Goal: Task Accomplishment & Management: Manage account settings

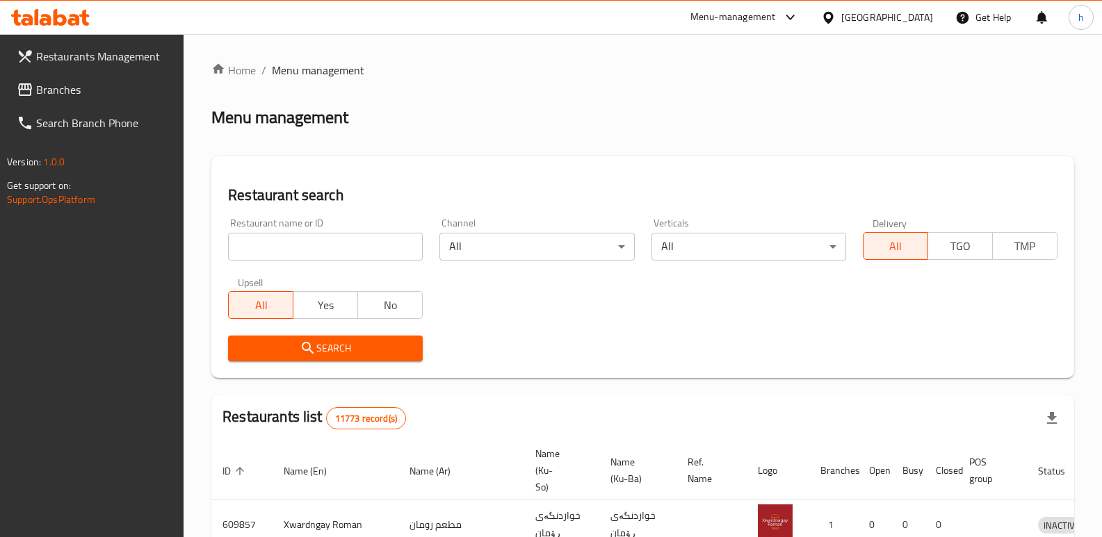
click at [79, 98] on span "Branches" at bounding box center [104, 89] width 137 height 17
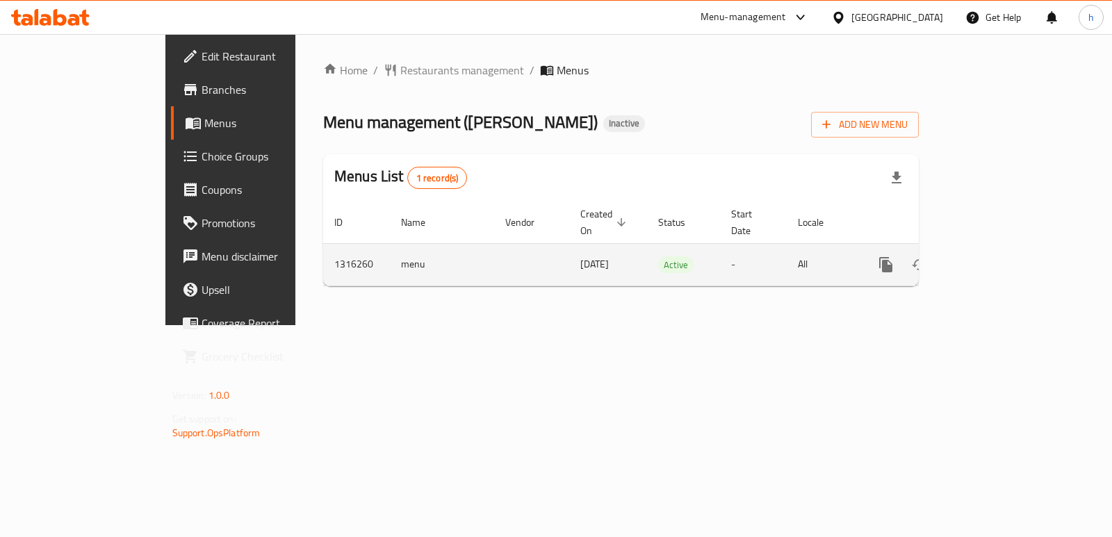
click at [995, 256] on icon "enhanced table" at bounding box center [986, 264] width 17 height 17
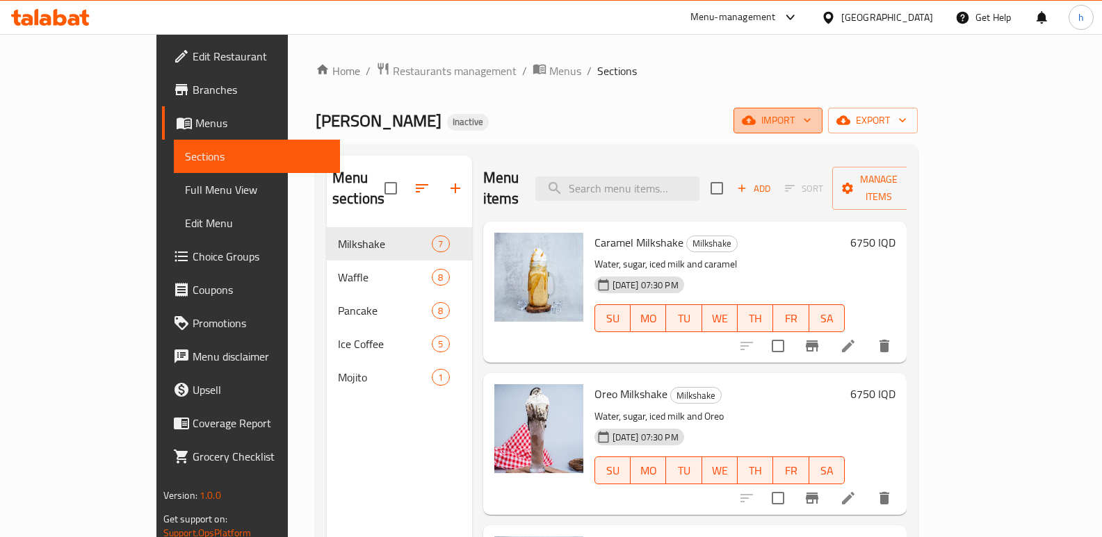
click at [811, 116] on span "import" at bounding box center [777, 120] width 67 height 17
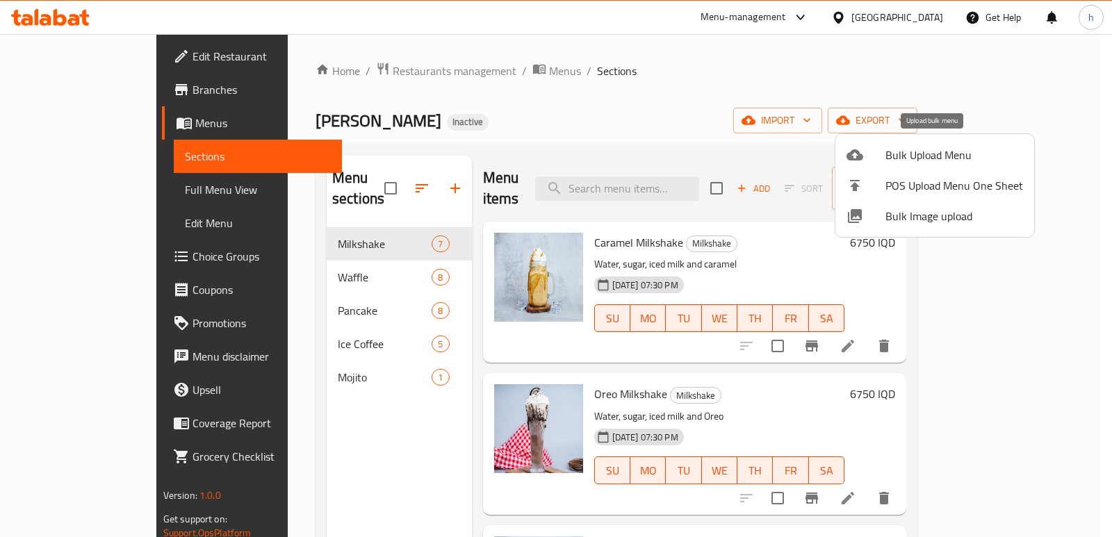
click at [896, 158] on span "Bulk Upload Menu" at bounding box center [955, 155] width 138 height 17
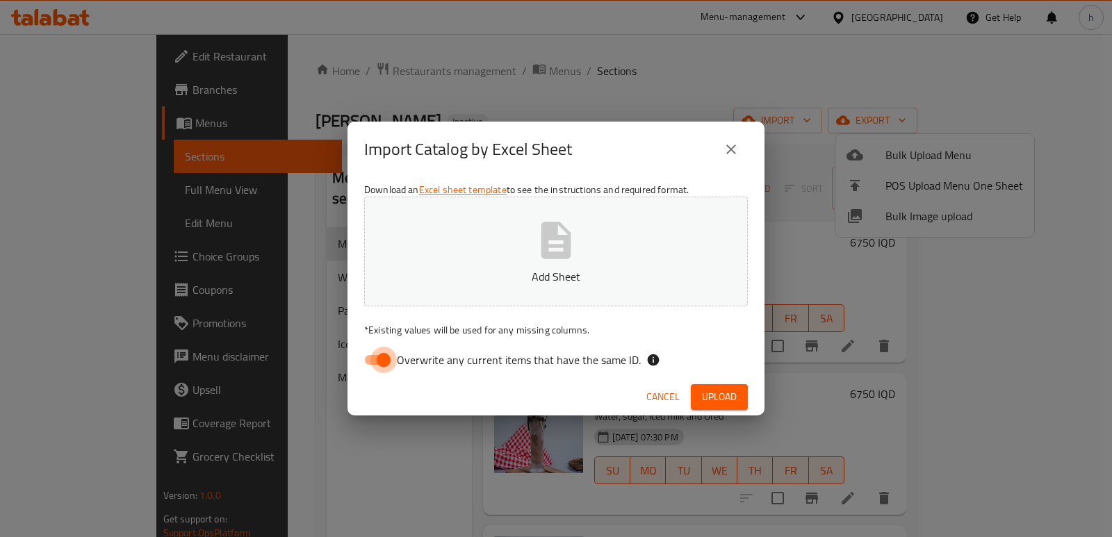
click at [382, 357] on input "Overwrite any current items that have the same ID." at bounding box center [383, 360] width 79 height 26
checkbox input "false"
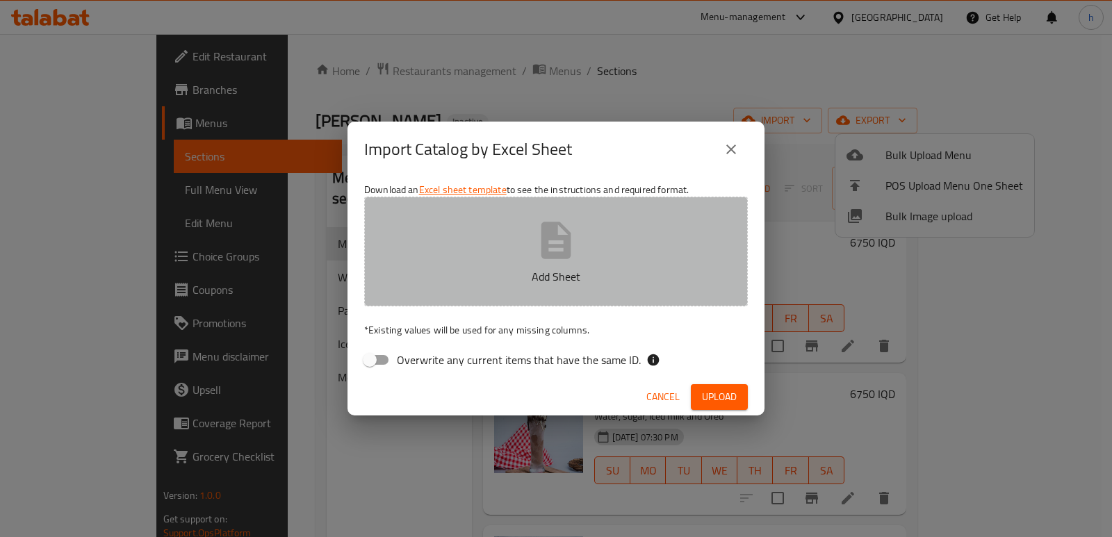
click at [463, 297] on button "Add Sheet" at bounding box center [556, 252] width 384 height 110
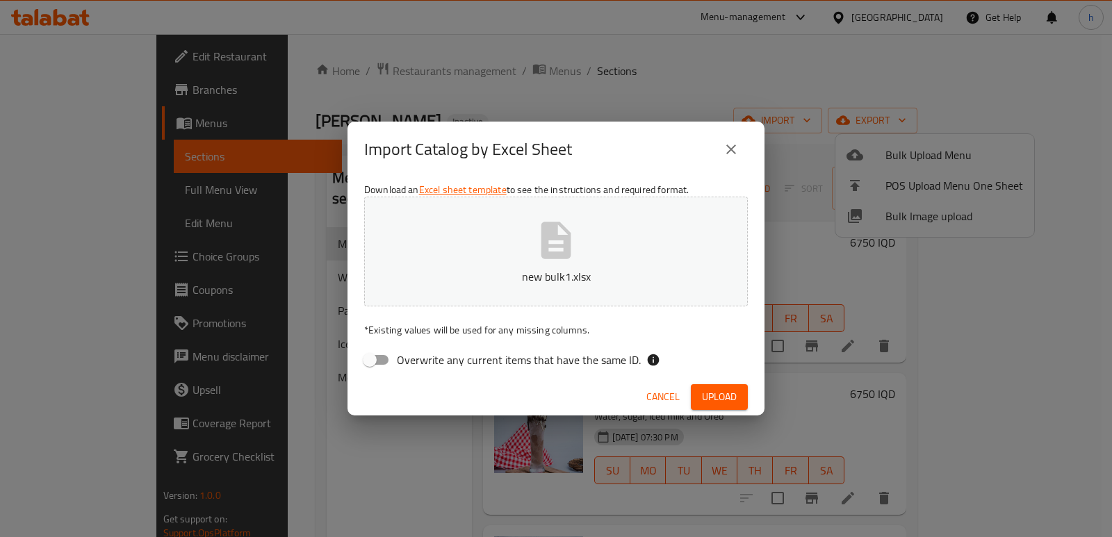
click at [733, 396] on span "Upload" at bounding box center [719, 397] width 35 height 17
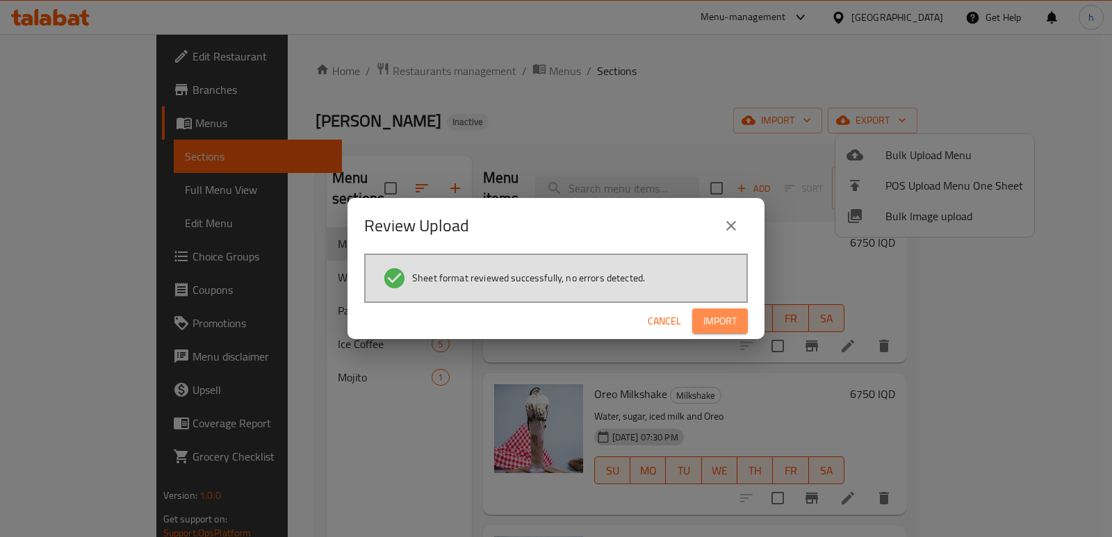
click at [717, 318] on span "Import" at bounding box center [719, 321] width 33 height 17
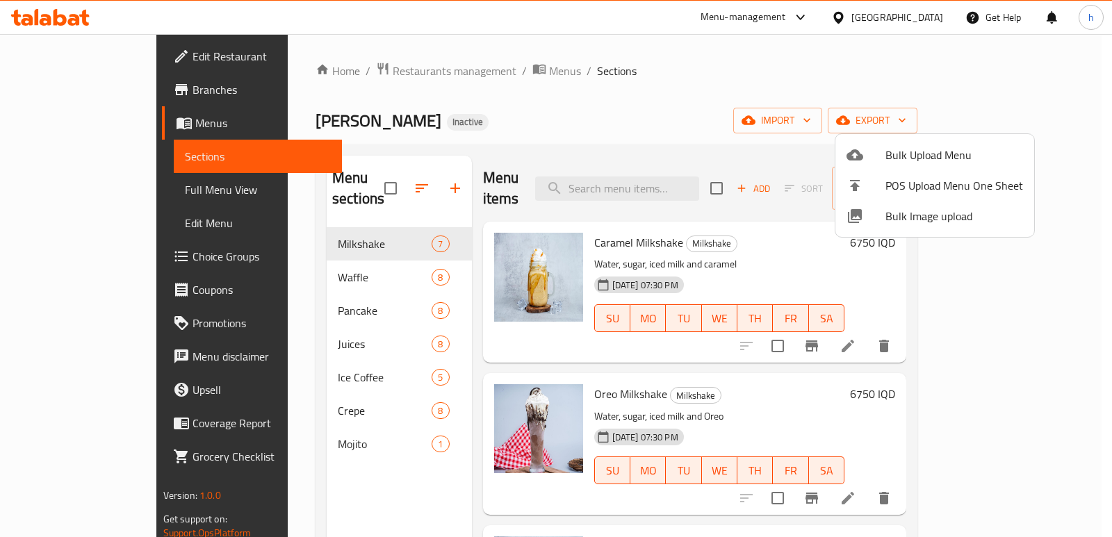
click at [633, 130] on div at bounding box center [556, 268] width 1112 height 537
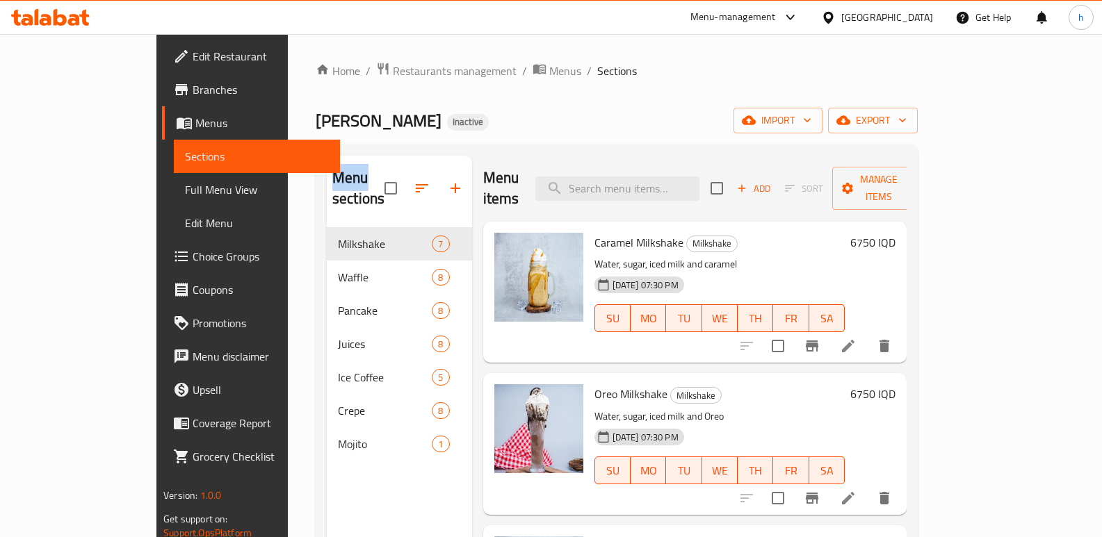
click at [633, 130] on div "[PERSON_NAME] Inactive import export" at bounding box center [617, 121] width 602 height 26
click at [655, 138] on div "Home / Restaurants management / Menus / Sections [PERSON_NAME] Inactive import …" at bounding box center [617, 383] width 602 height 642
click at [553, 93] on div "Home / Restaurants management / Menus / Sections [PERSON_NAME] Inactive import …" at bounding box center [617, 383] width 602 height 642
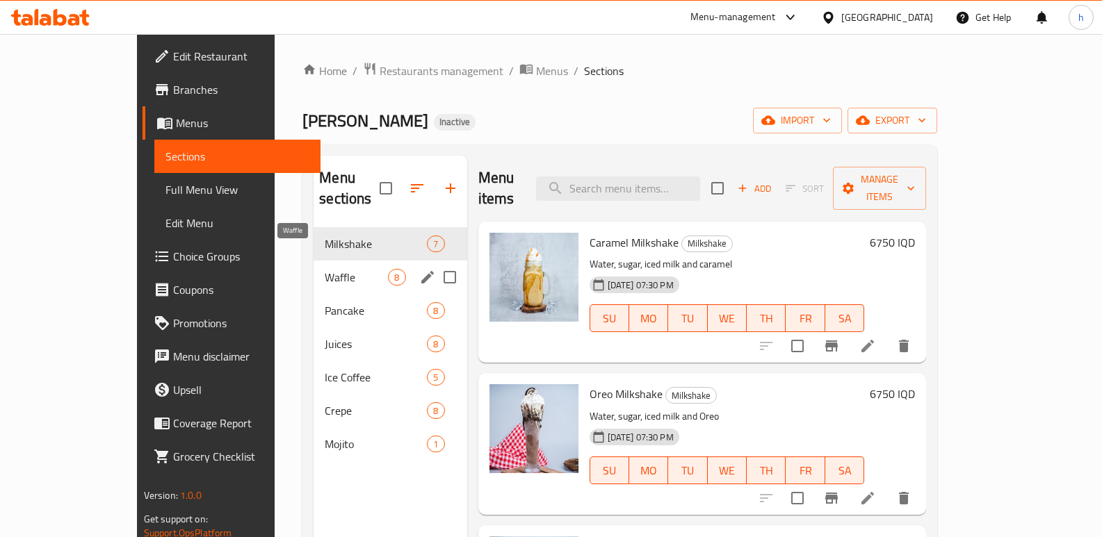
click at [325, 269] on span "Waffle" at bounding box center [356, 277] width 63 height 17
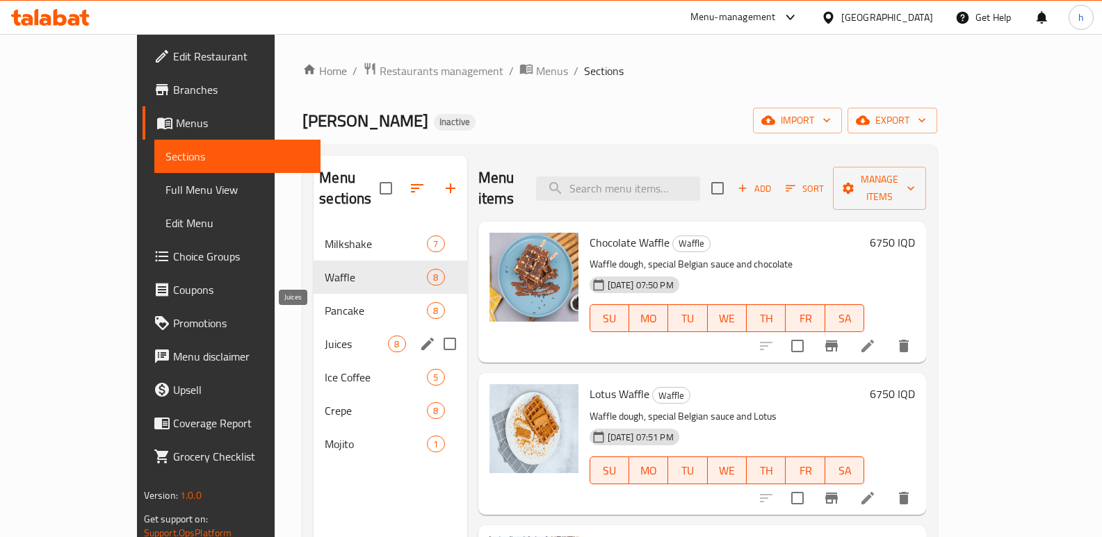
click at [325, 336] on span "Juices" at bounding box center [356, 344] width 63 height 17
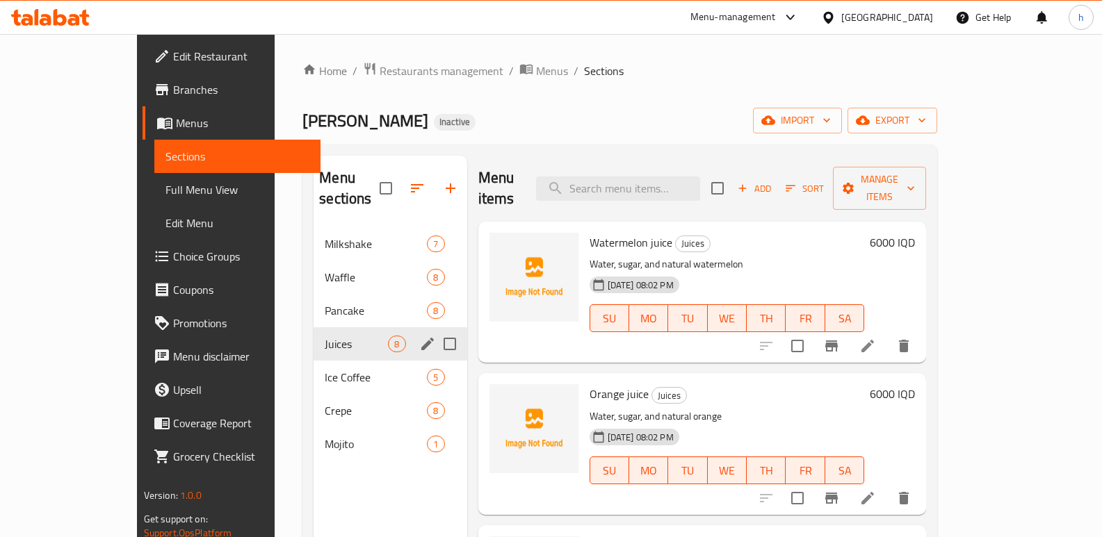
click at [313, 332] on div "Juices 8" at bounding box center [389, 343] width 153 height 33
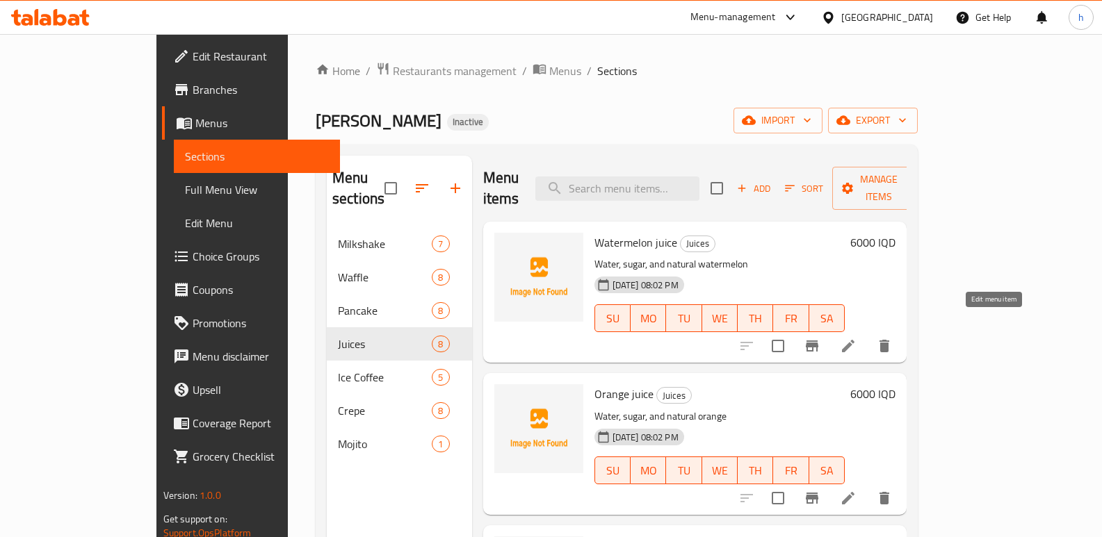
click at [856, 338] on icon at bounding box center [848, 346] width 17 height 17
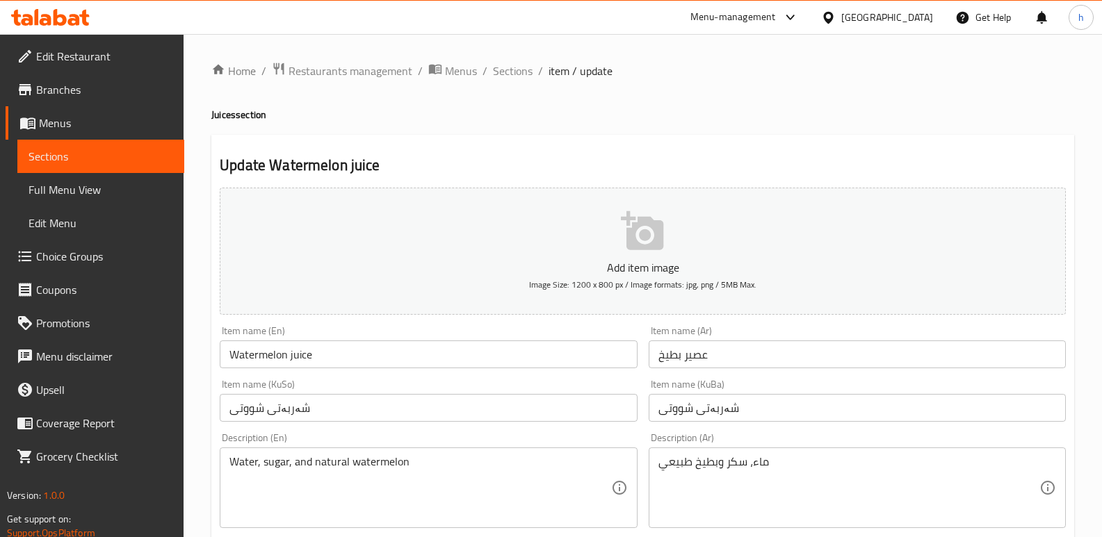
click at [694, 360] on input "عصير بطيخ" at bounding box center [856, 355] width 417 height 28
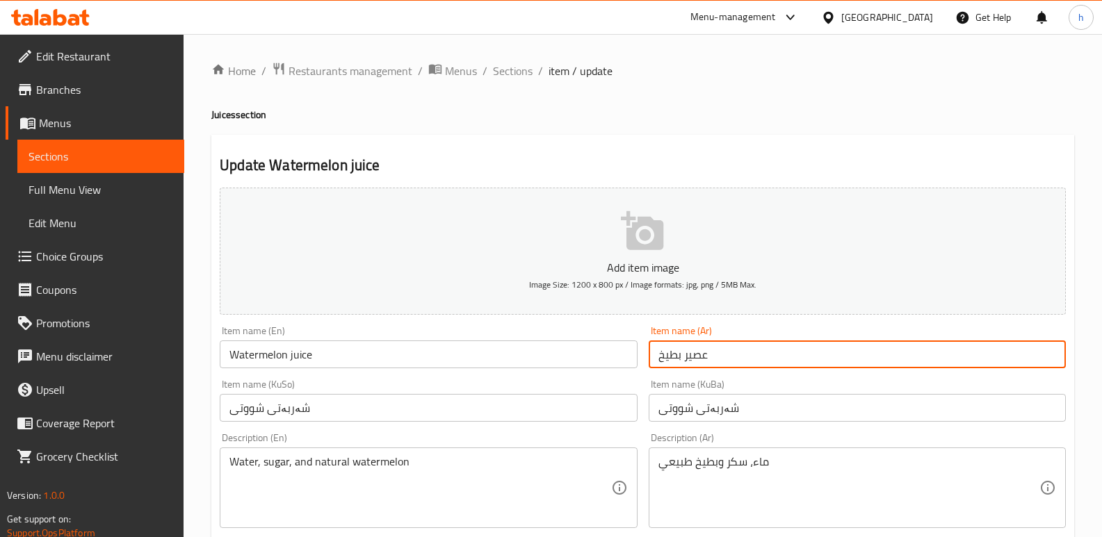
click at [694, 360] on input "عصير بطيخ" at bounding box center [856, 355] width 417 height 28
click at [701, 361] on input "عصير بطيخ" at bounding box center [856, 355] width 417 height 28
click at [169, 158] on span "Sections" at bounding box center [100, 156] width 145 height 17
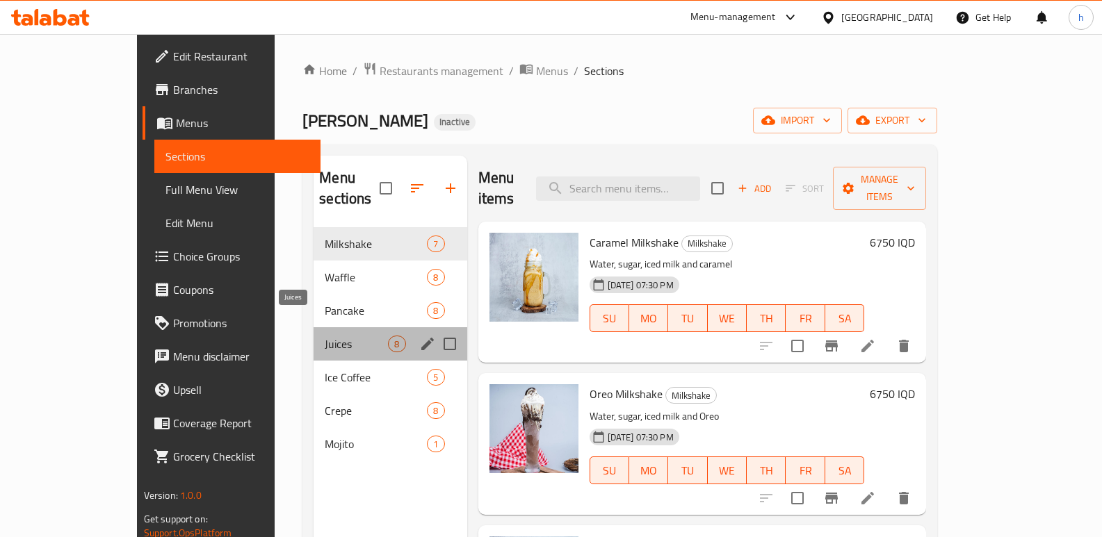
click at [325, 336] on span "Juices" at bounding box center [356, 344] width 63 height 17
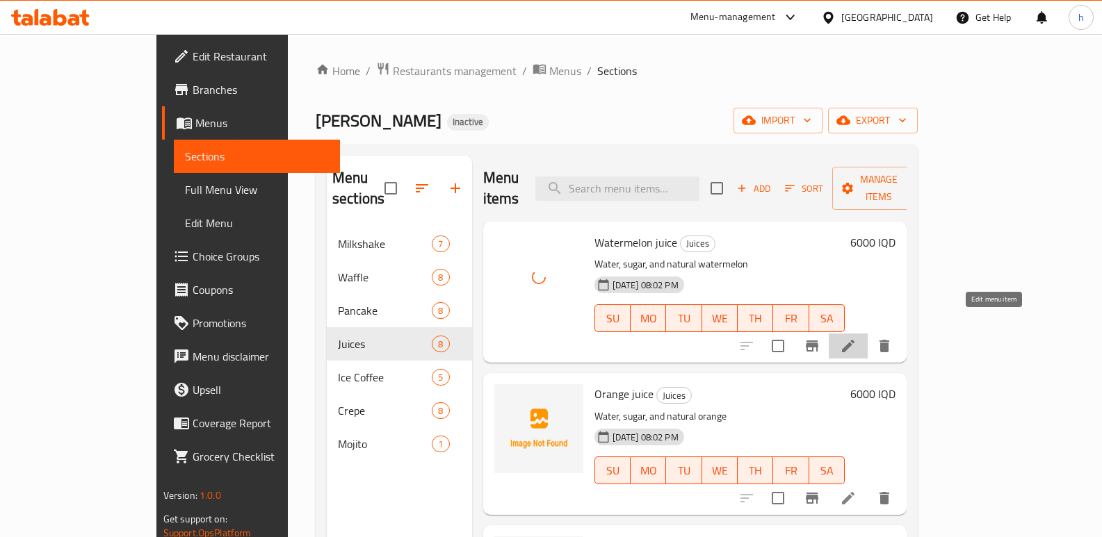
click at [856, 338] on icon at bounding box center [848, 346] width 17 height 17
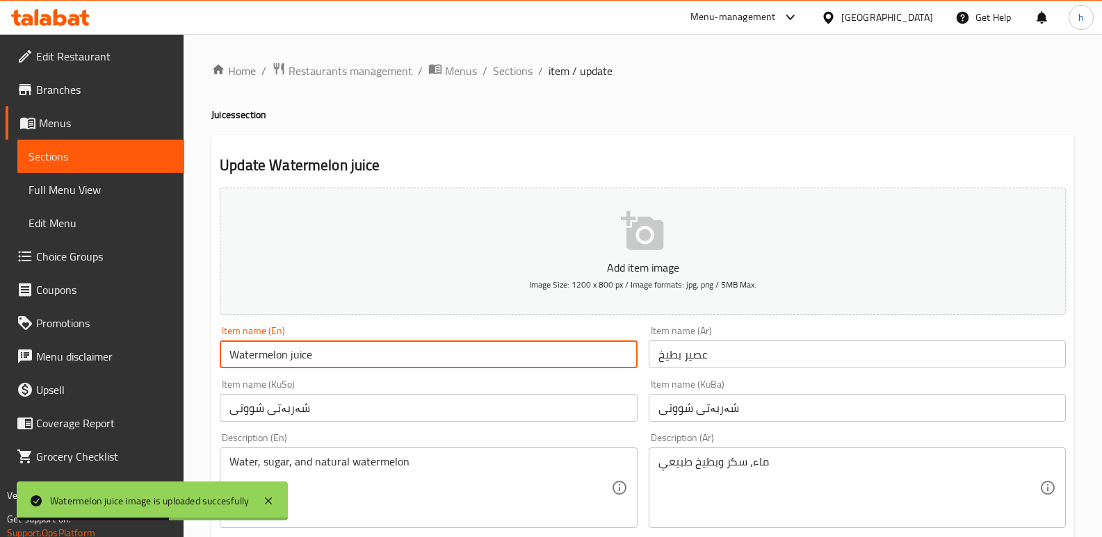
drag, startPoint x: 266, startPoint y: 354, endPoint x: 219, endPoint y: 353, distance: 46.6
click at [219, 353] on div "Item name (En) Watermelon juice Item name (En)" at bounding box center [428, 347] width 428 height 54
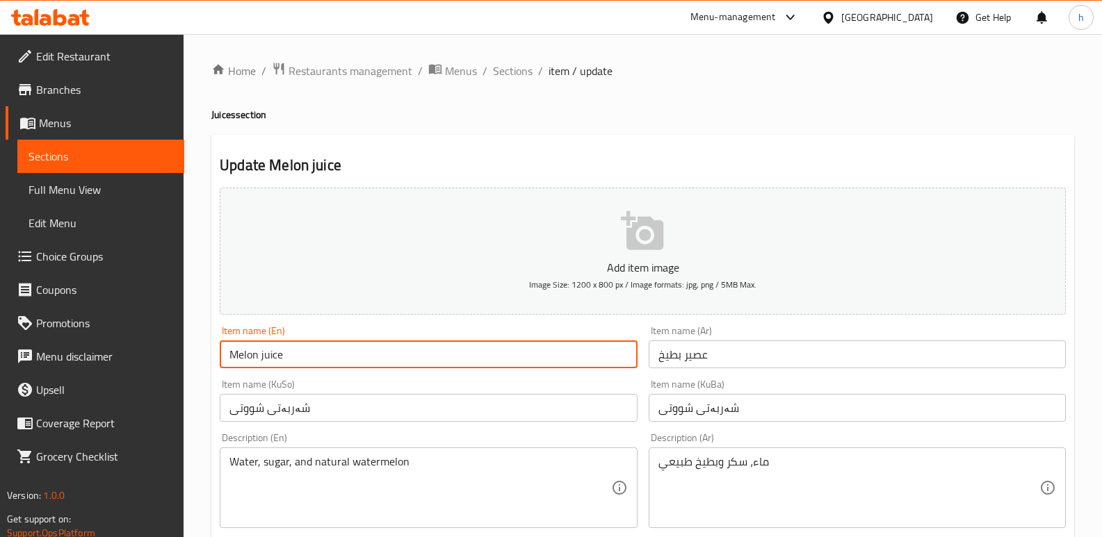
type input "Melon juice"
click at [327, 411] on input "شەربەتی شووتی" at bounding box center [428, 408] width 417 height 28
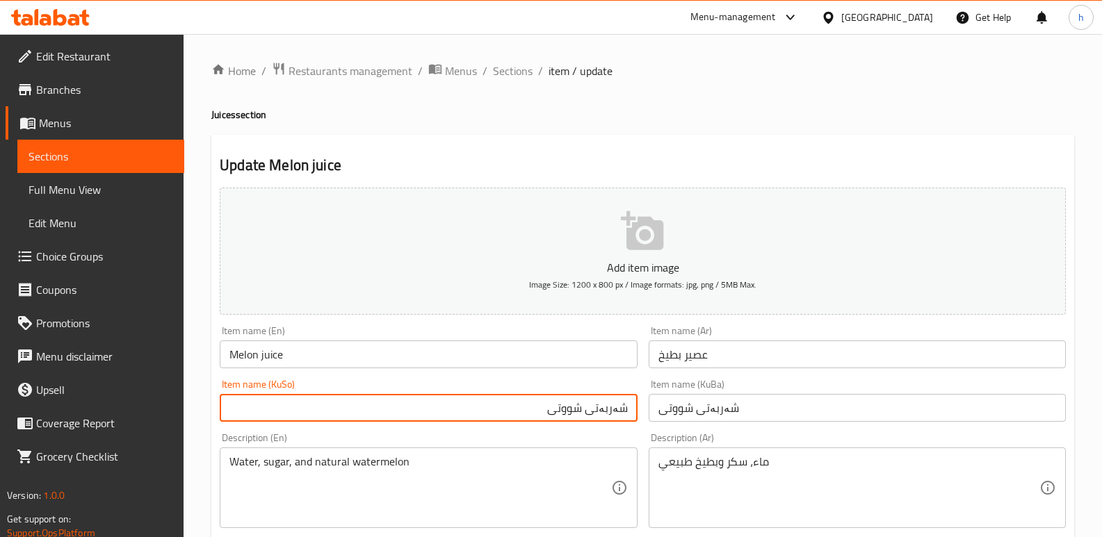
click at [566, 409] on input "شەربەتی شووتی" at bounding box center [428, 408] width 417 height 28
type input "شەربەتی کالەک"
drag, startPoint x: 746, startPoint y: 414, endPoint x: 553, endPoint y: 364, distance: 198.9
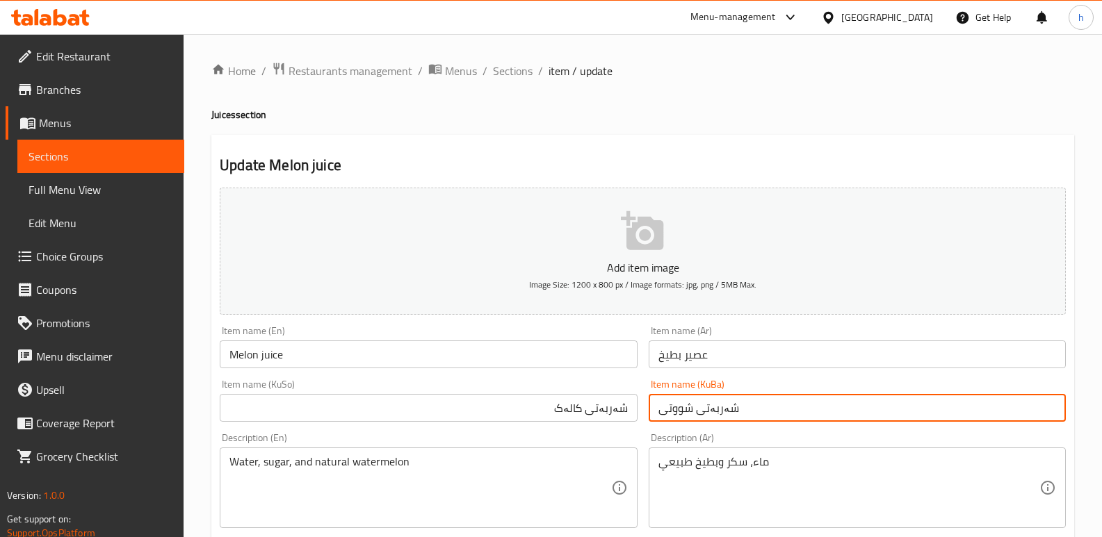
paste input "کالەک"
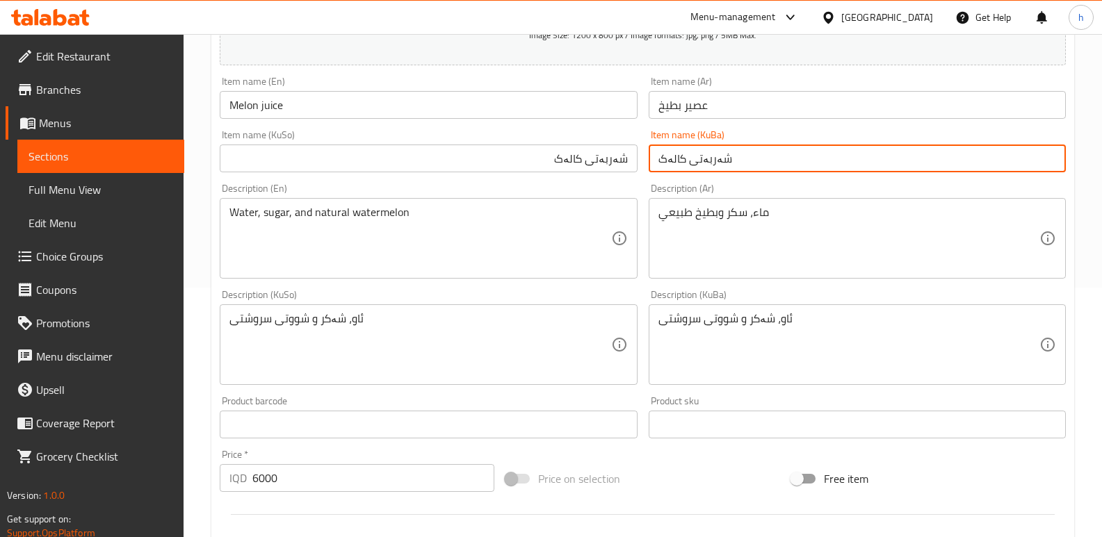
scroll to position [605, 0]
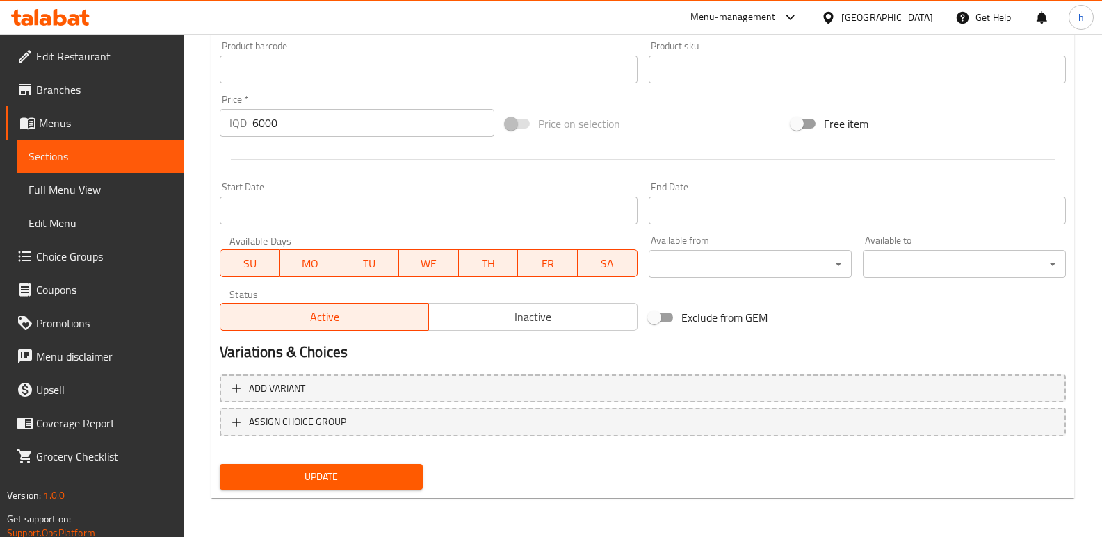
type input "شەربەتی کالەک"
click at [401, 481] on span "Update" at bounding box center [321, 476] width 181 height 17
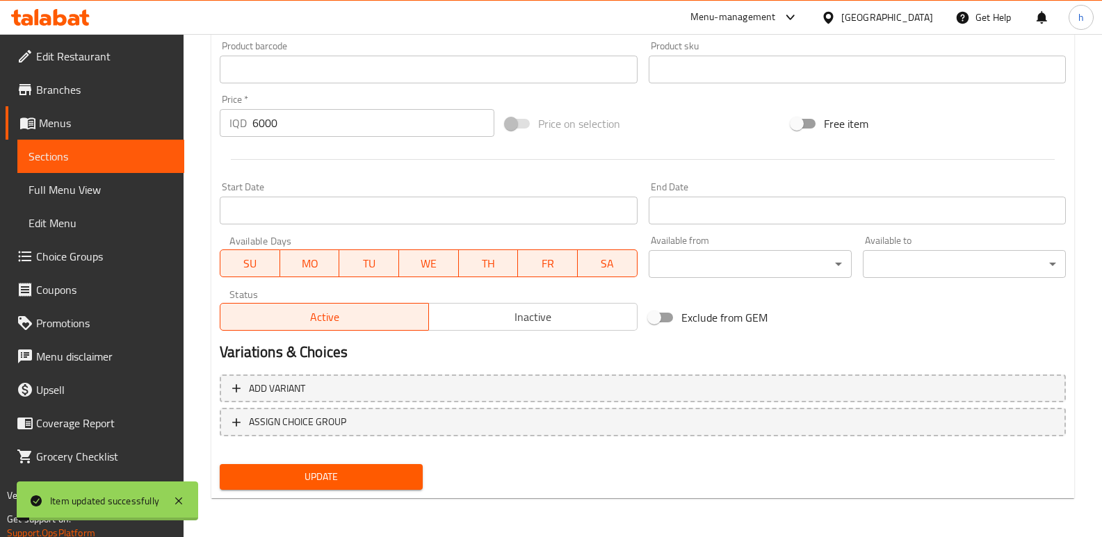
click at [92, 151] on span "Sections" at bounding box center [100, 156] width 145 height 17
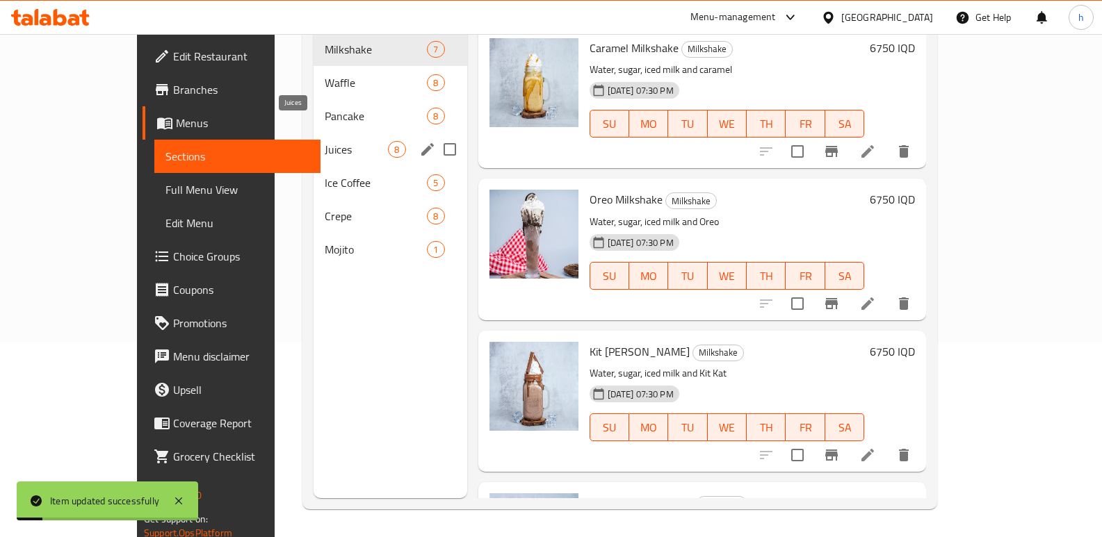
click at [325, 141] on span "Juices" at bounding box center [356, 149] width 63 height 17
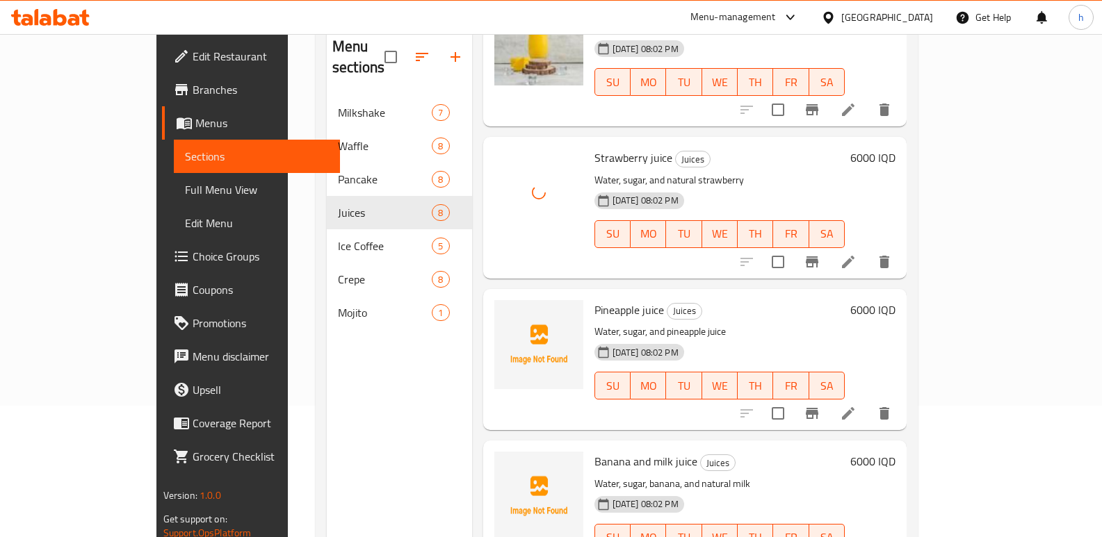
scroll to position [195, 0]
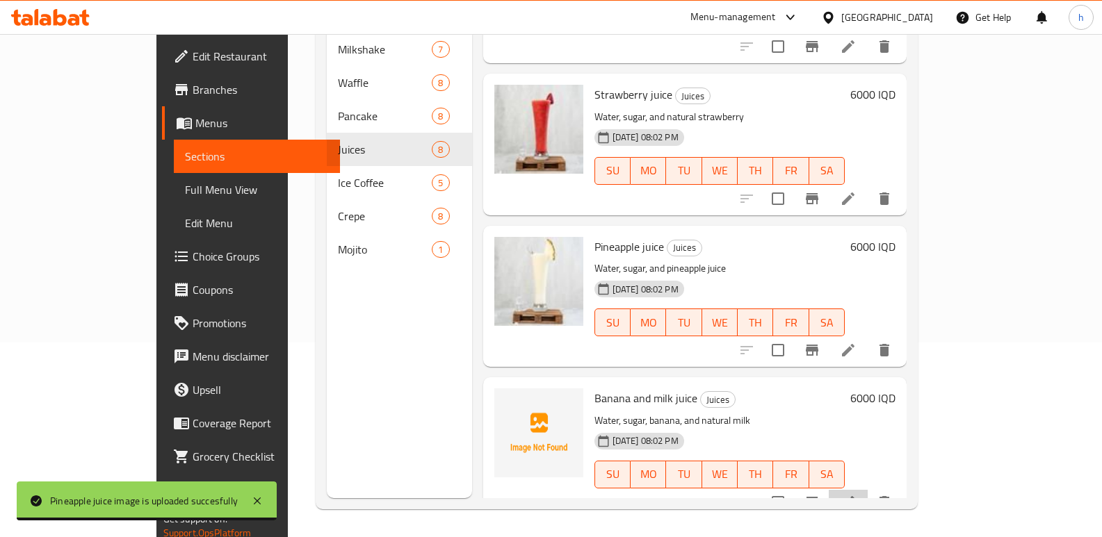
click at [867, 490] on li at bounding box center [848, 502] width 39 height 25
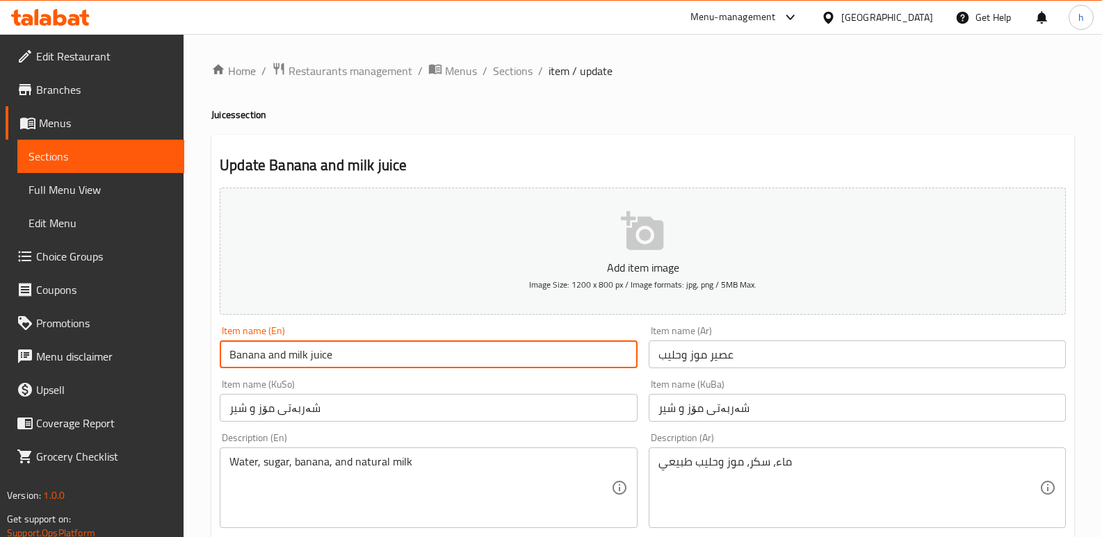
click at [272, 357] on input "Banana and milk juice" at bounding box center [428, 355] width 417 height 28
type input "Banana And Milk Juice"
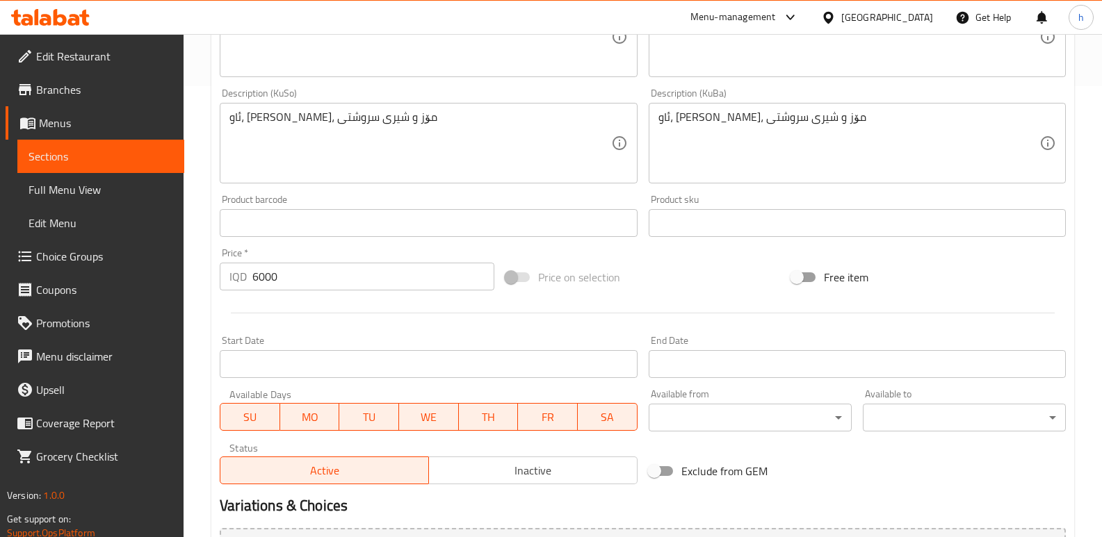
scroll to position [605, 0]
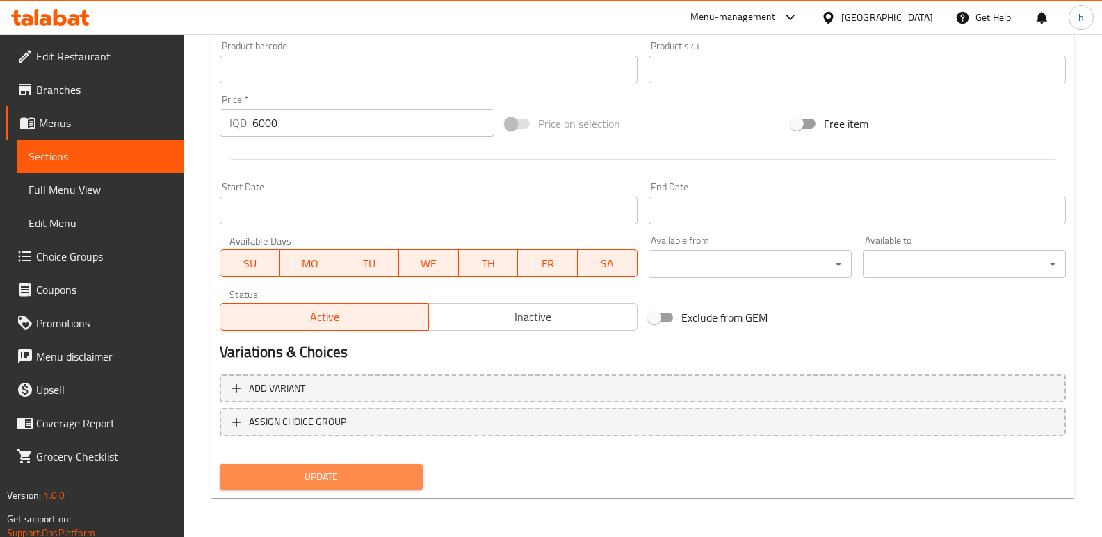
click at [367, 480] on span "Update" at bounding box center [321, 476] width 181 height 17
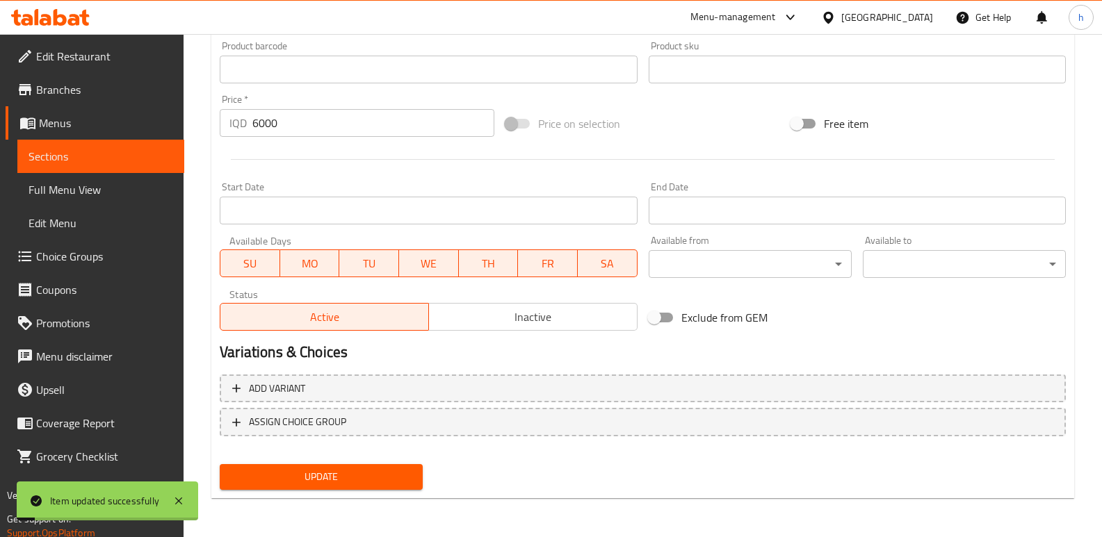
click at [156, 156] on span "Sections" at bounding box center [100, 156] width 145 height 17
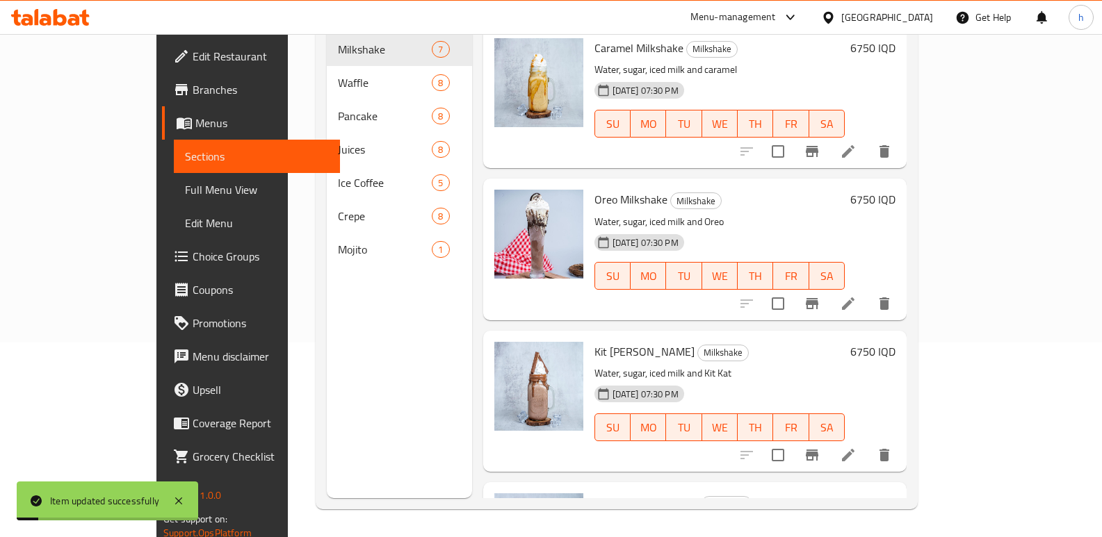
scroll to position [195, 0]
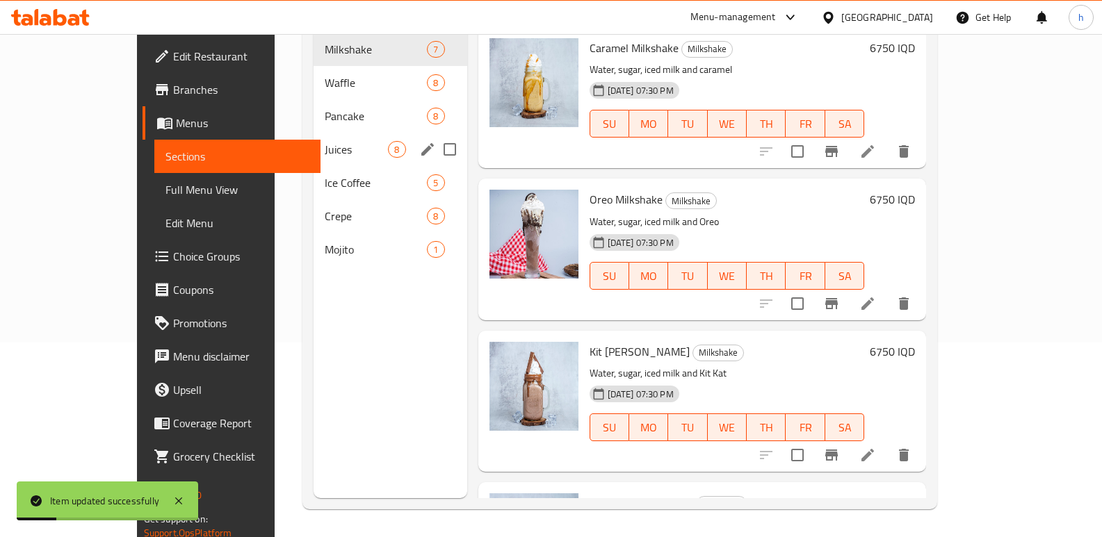
click at [313, 133] on div "Juices 8" at bounding box center [389, 149] width 153 height 33
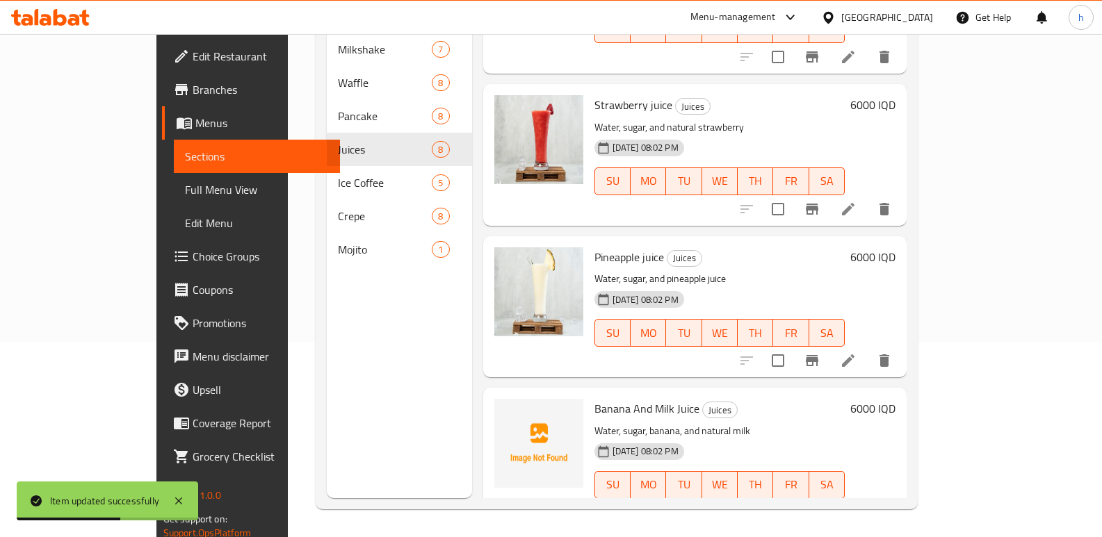
scroll to position [712, 0]
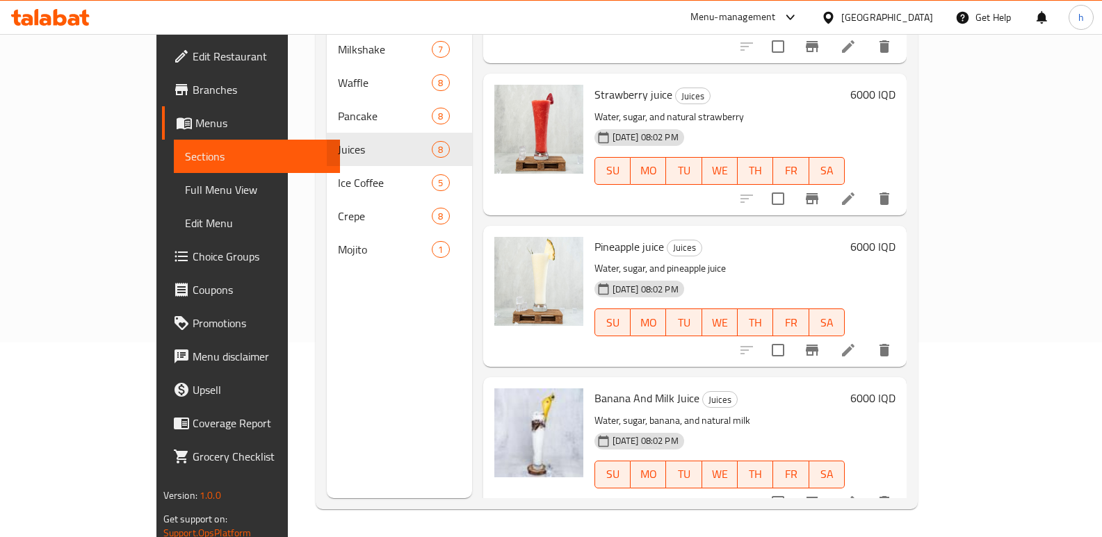
click at [366, 438] on div "Menu sections Milkshake 7 Waffle 8 Pancake 8 Juices 8 Ice Coffee 5 Crepe 8 Moji…" at bounding box center [399, 229] width 145 height 537
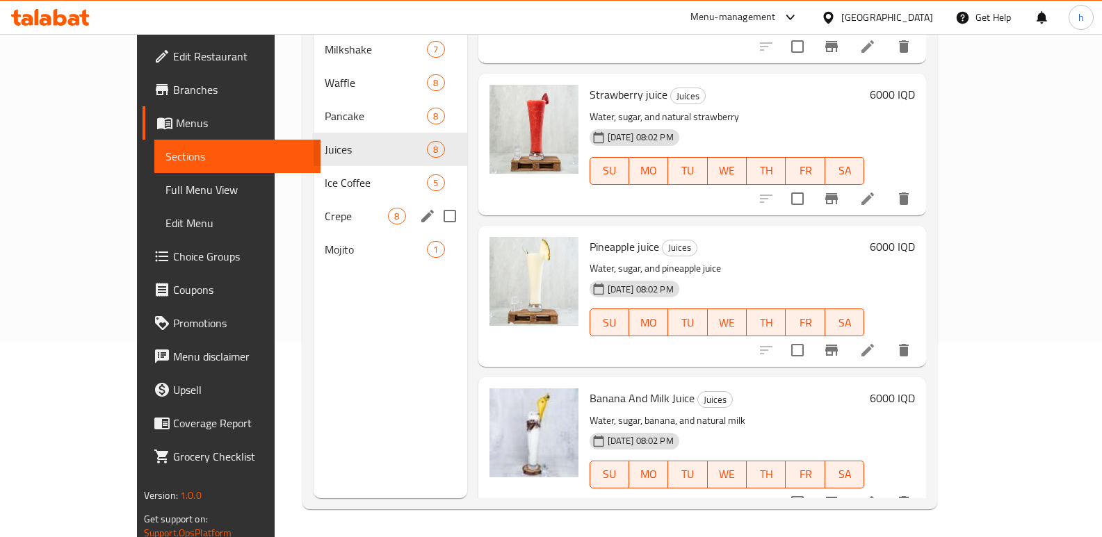
click at [325, 208] on span "Crepe" at bounding box center [356, 216] width 63 height 17
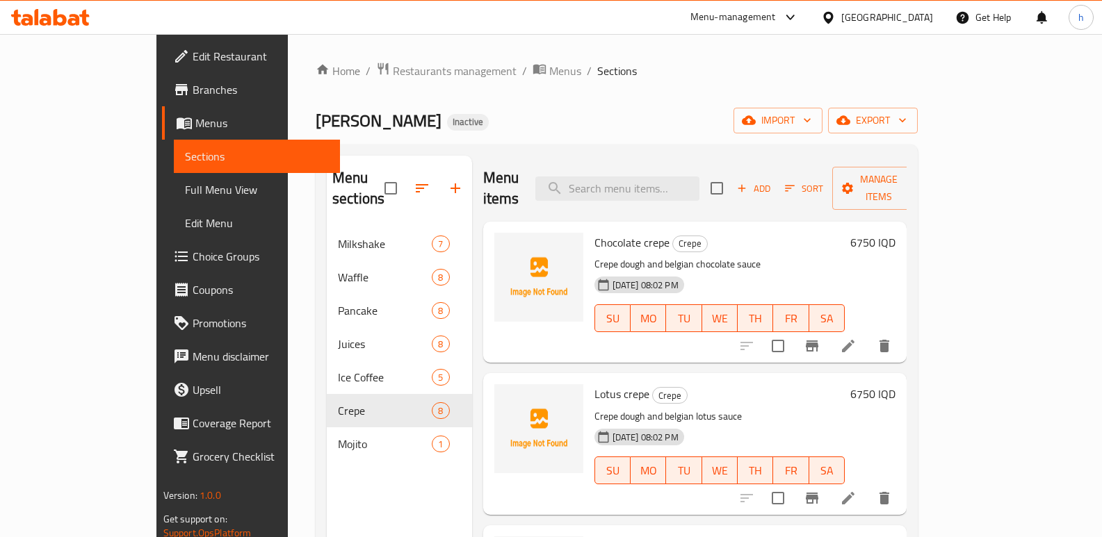
click at [856, 338] on icon at bounding box center [848, 346] width 17 height 17
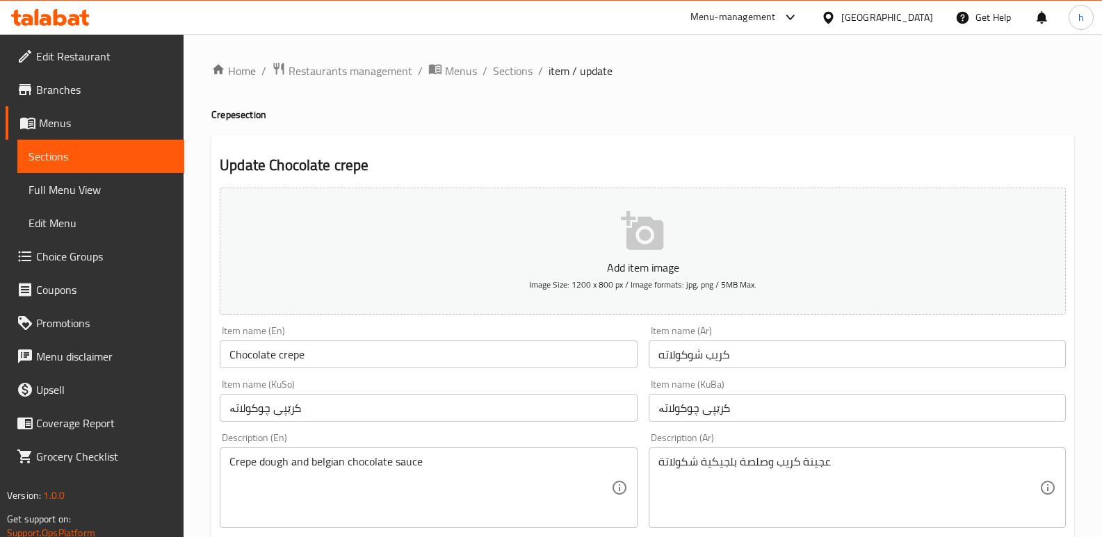
click at [719, 353] on input "كريب شوكولاته" at bounding box center [856, 355] width 417 height 28
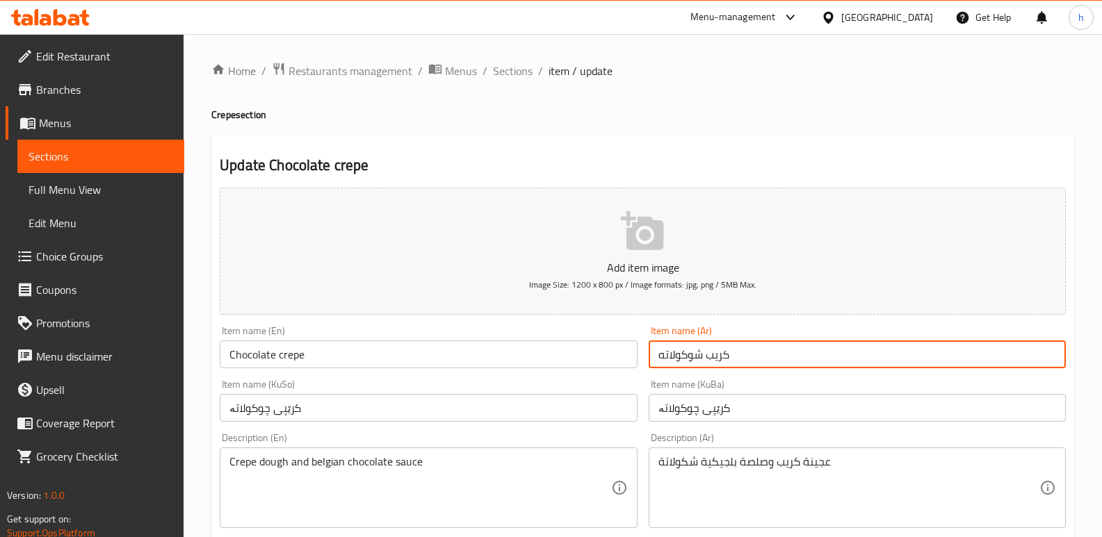
click at [719, 353] on input "كريب شوكولاته" at bounding box center [856, 355] width 417 height 28
click at [133, 151] on span "Sections" at bounding box center [100, 156] width 145 height 17
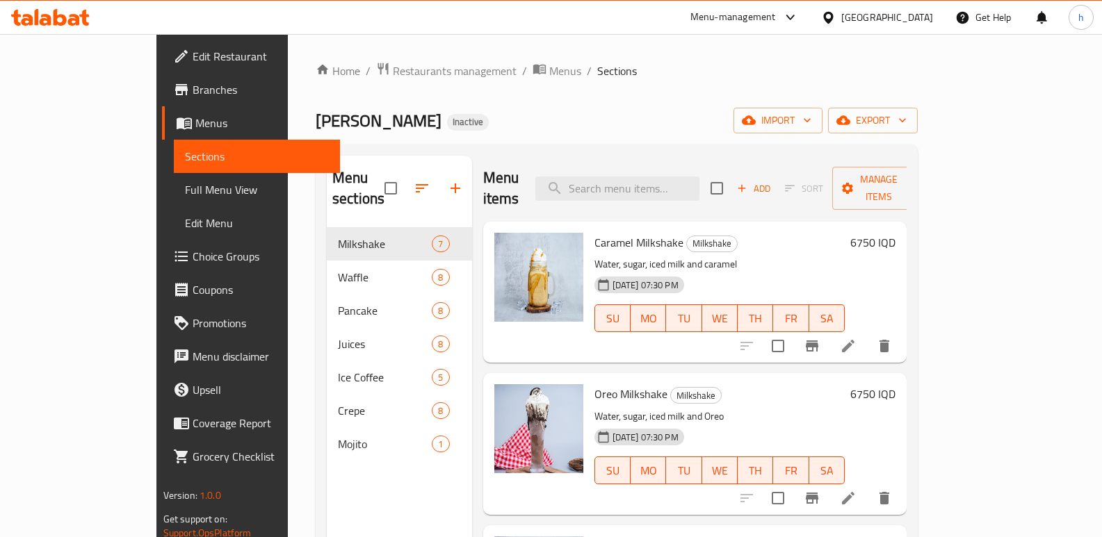
drag, startPoint x: 509, startPoint y: 113, endPoint x: 266, endPoint y: 364, distance: 348.5
click at [509, 113] on div "[PERSON_NAME] Inactive import export" at bounding box center [617, 121] width 602 height 26
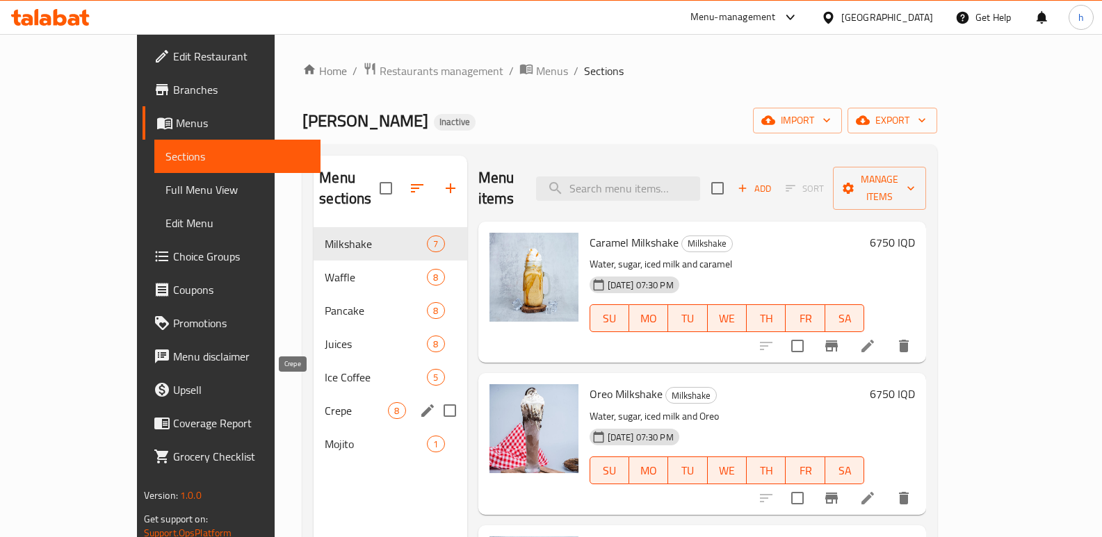
click at [325, 402] on span "Crepe" at bounding box center [356, 410] width 63 height 17
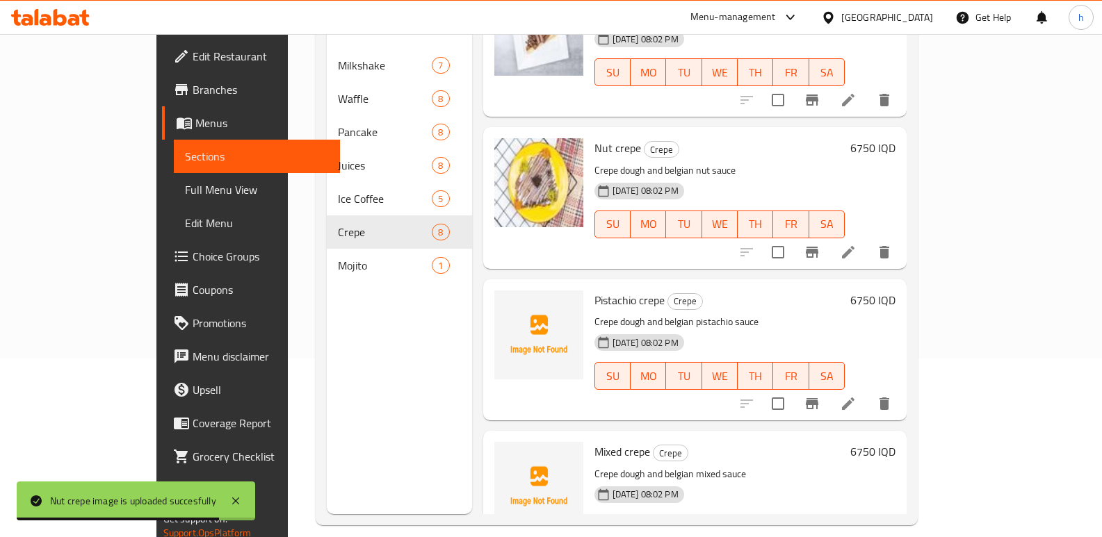
scroll to position [712, 0]
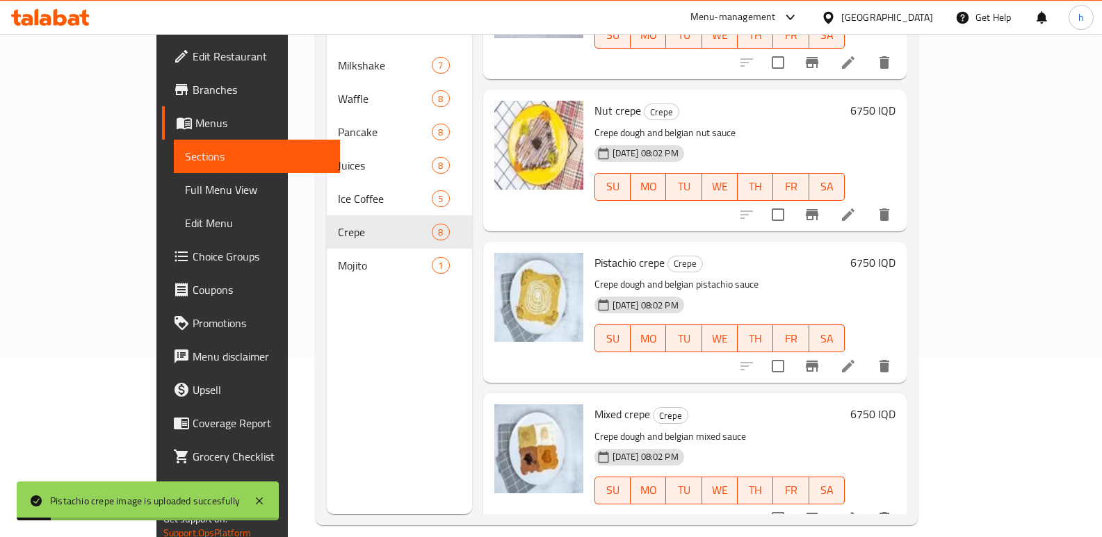
click at [185, 192] on span "Full Menu View" at bounding box center [257, 189] width 145 height 17
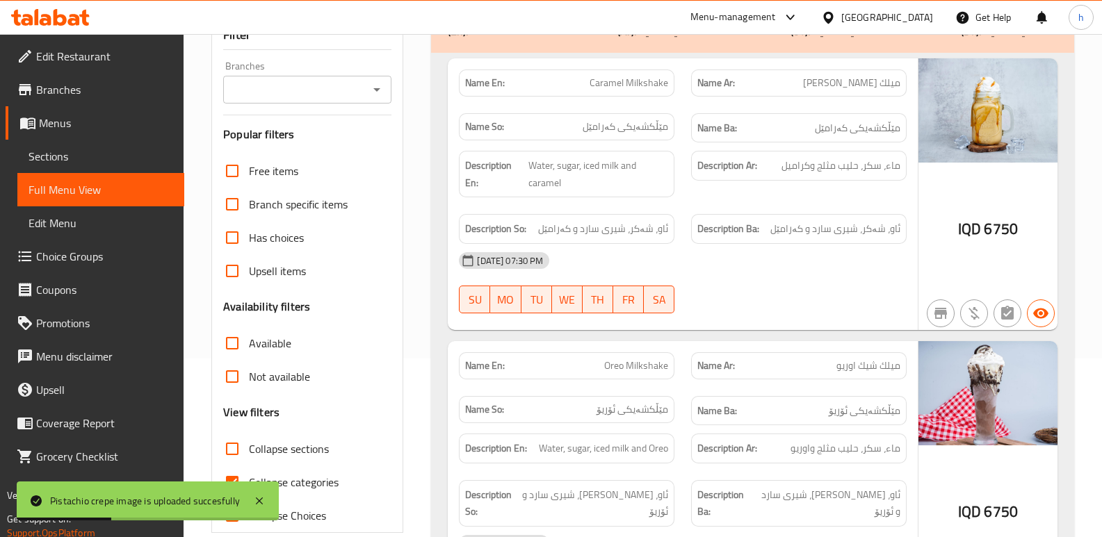
click at [296, 88] on input "Branches" at bounding box center [295, 89] width 137 height 19
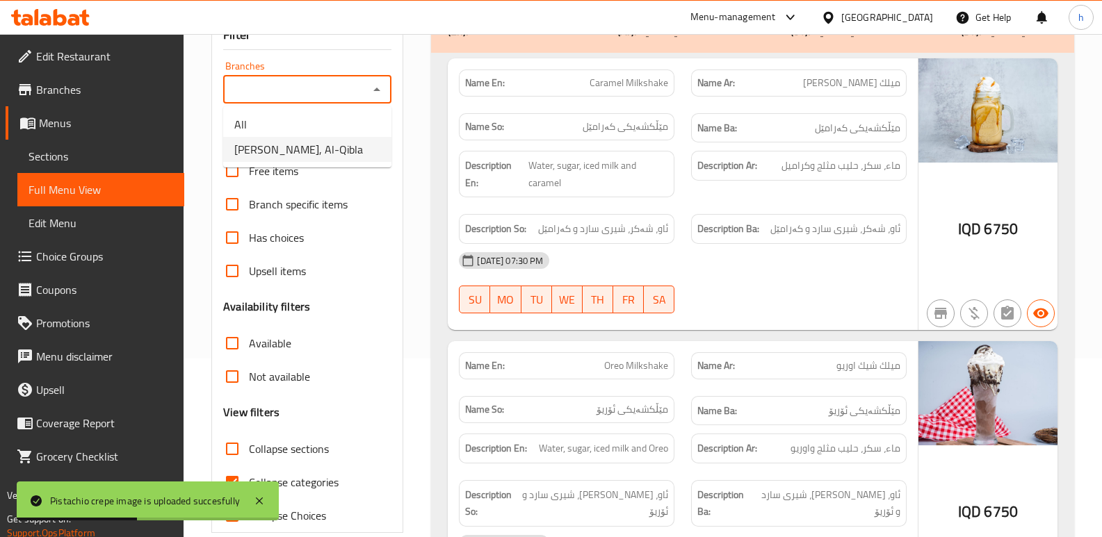
click at [318, 146] on span "[PERSON_NAME], Al-Qibla" at bounding box center [298, 149] width 129 height 17
type input "[PERSON_NAME], Al-Qibla"
click at [232, 480] on input "Collapse categories" at bounding box center [231, 482] width 33 height 33
checkbox input "false"
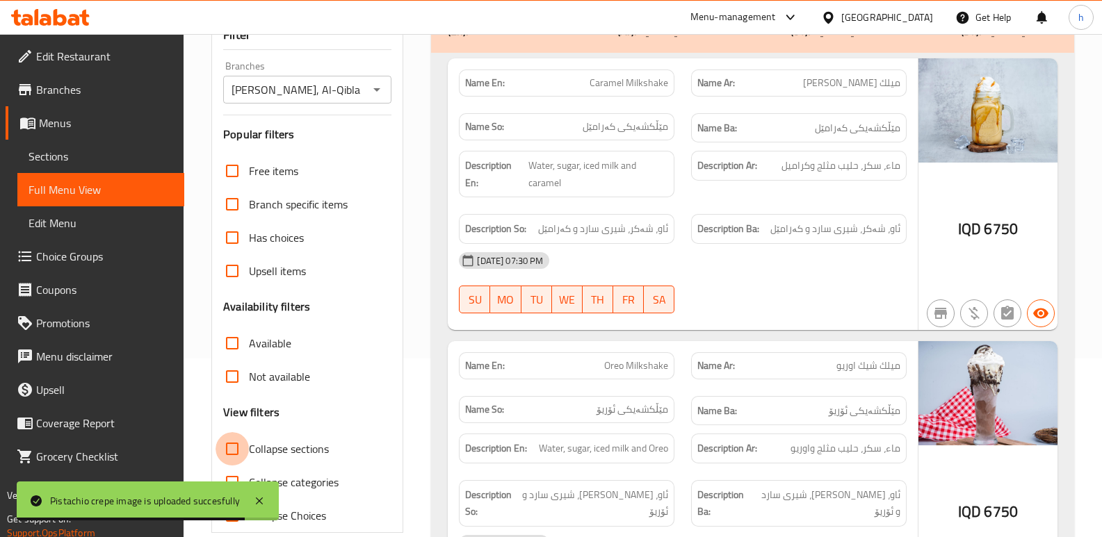
click at [225, 445] on input "Collapse sections" at bounding box center [231, 448] width 33 height 33
checkbox input "true"
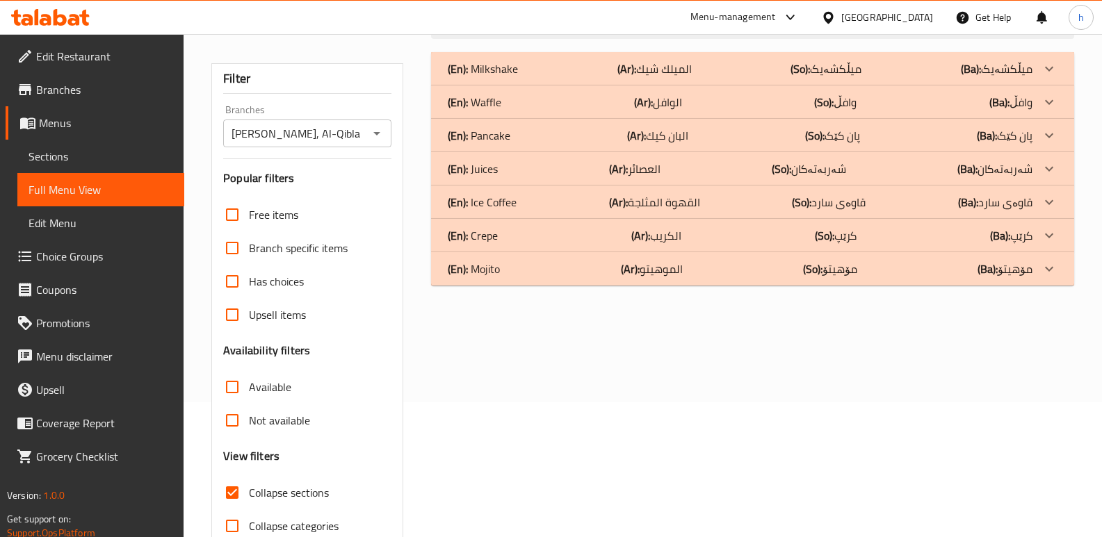
scroll to position [103, 0]
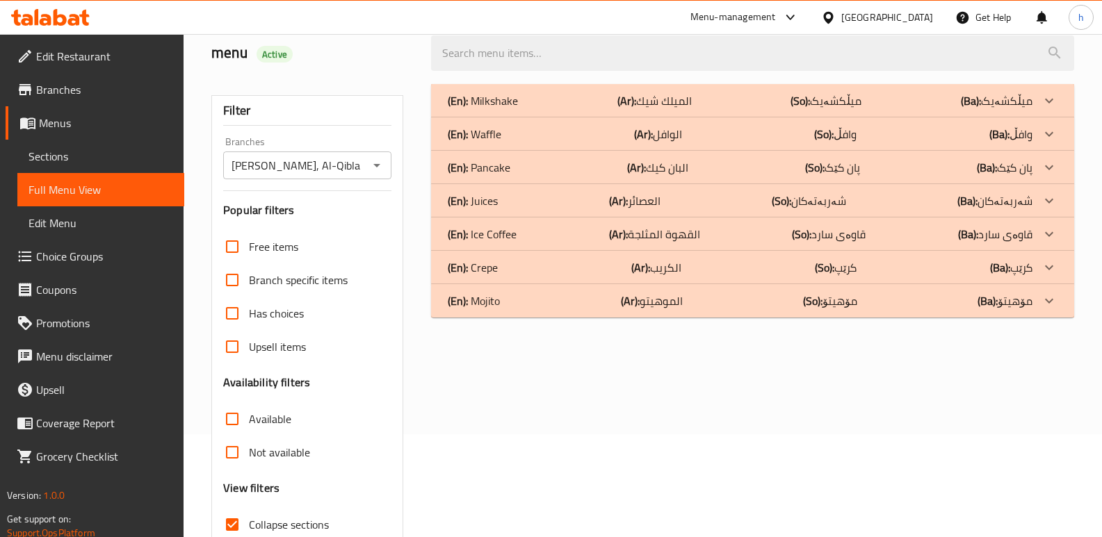
click at [519, 267] on div "(En): Crepe (Ar): الكريب (So): کرێپ (Ba): کرێپ" at bounding box center [740, 267] width 585 height 17
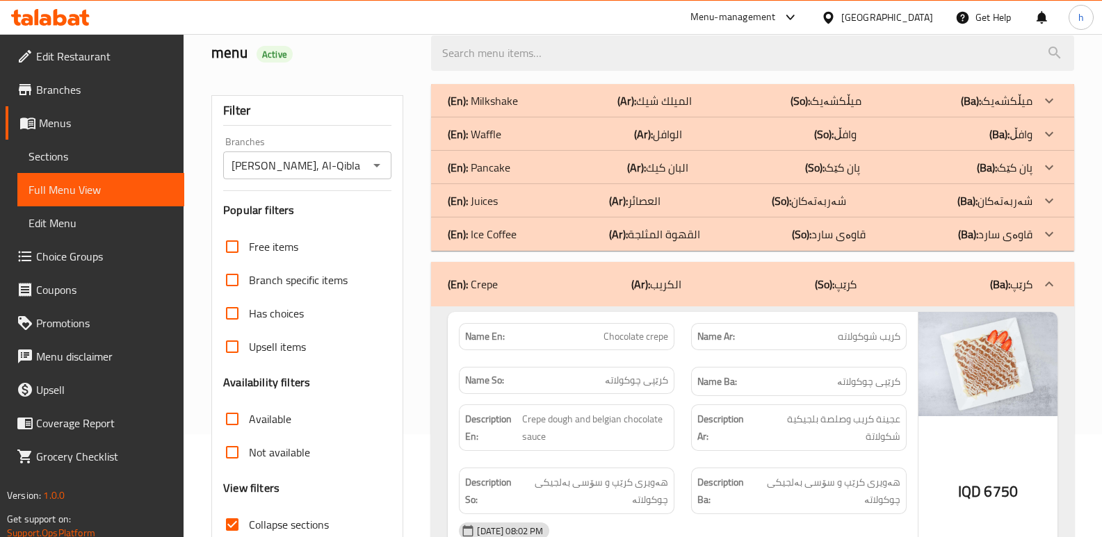
click at [521, 195] on div "(En): Juices (Ar): العصائر (So): شەربەتەکان (Ba): شەربەتەکان" at bounding box center [740, 201] width 585 height 17
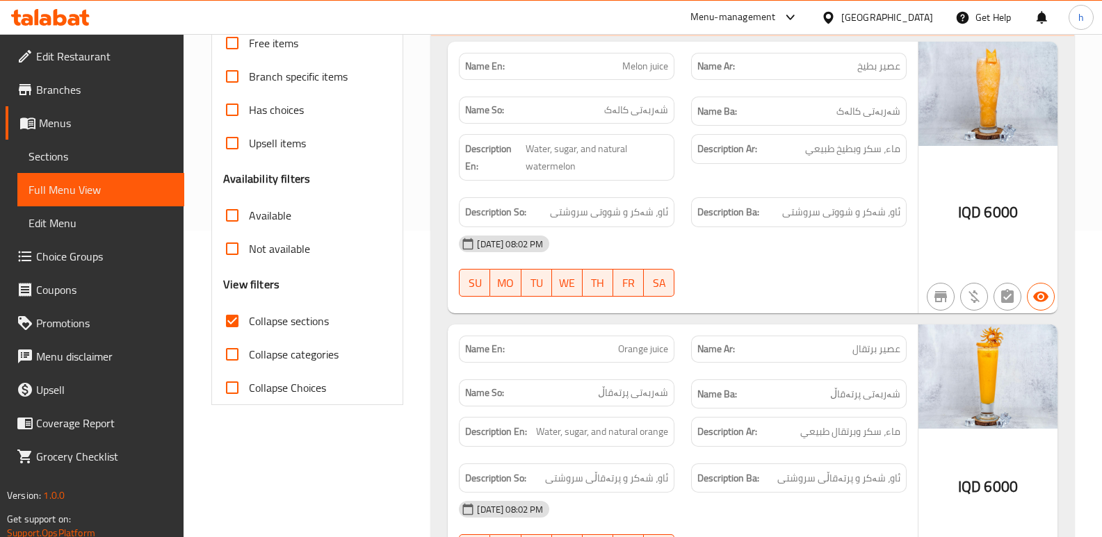
scroll to position [278, 0]
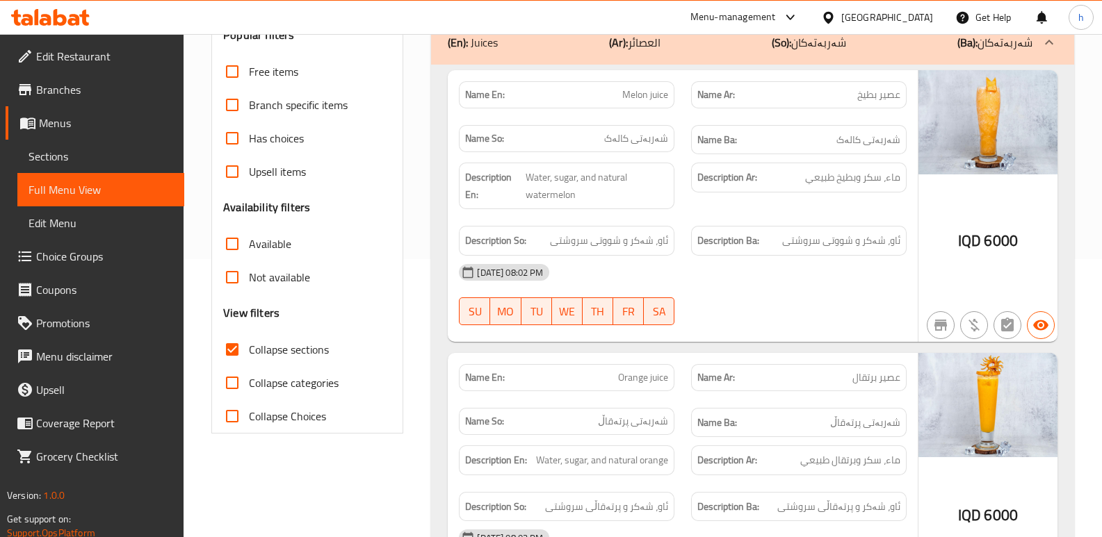
click at [87, 155] on span "Sections" at bounding box center [100, 156] width 145 height 17
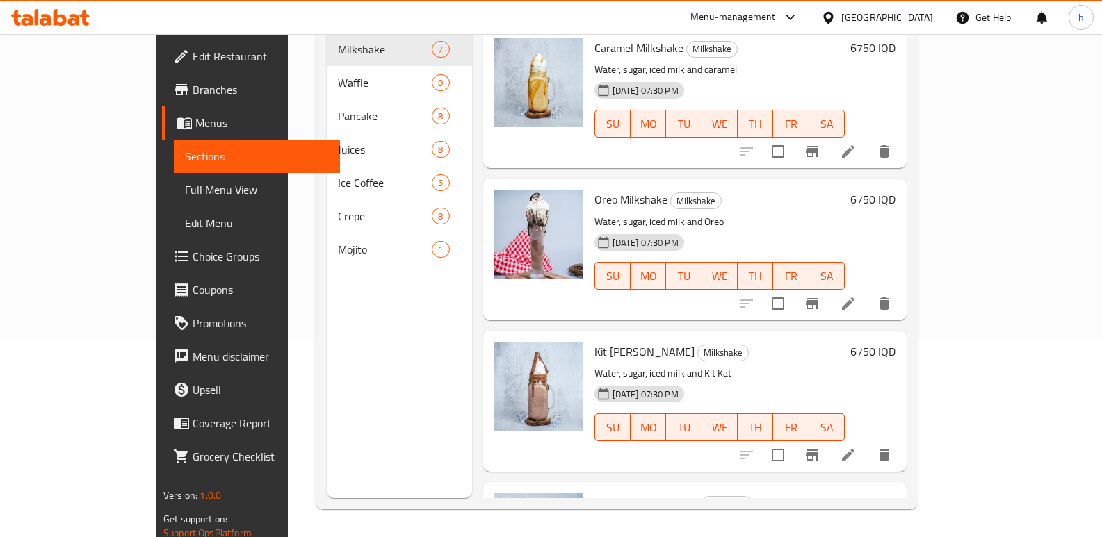
scroll to position [195, 0]
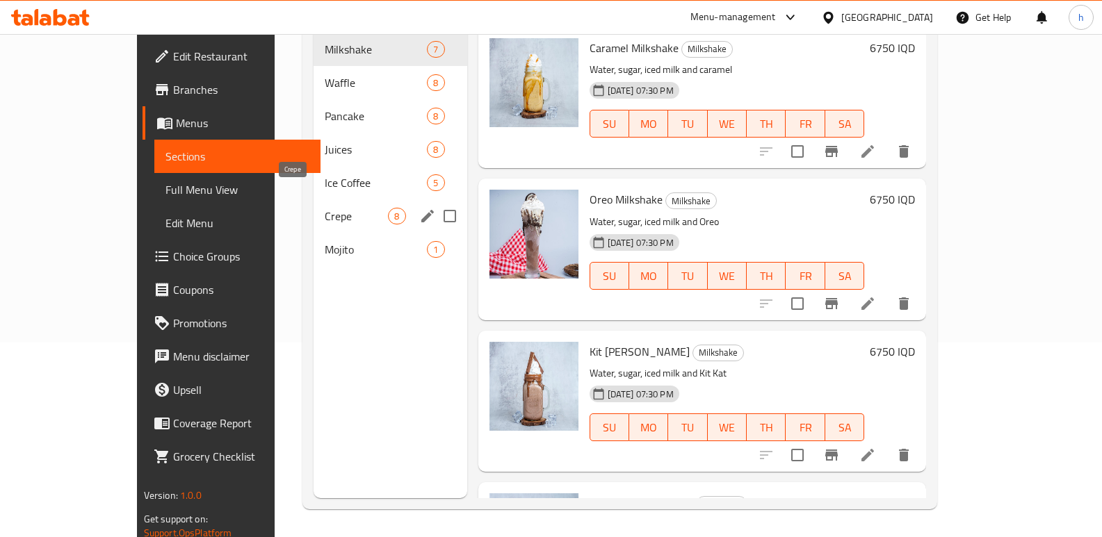
click at [325, 208] on span "Crepe" at bounding box center [356, 216] width 63 height 17
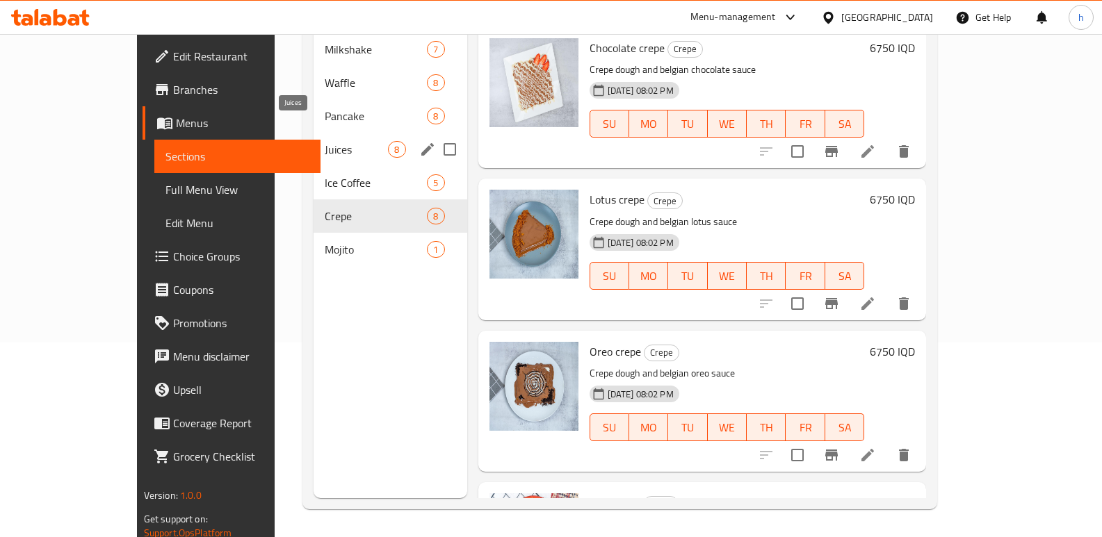
click at [325, 141] on span "Juices" at bounding box center [356, 149] width 63 height 17
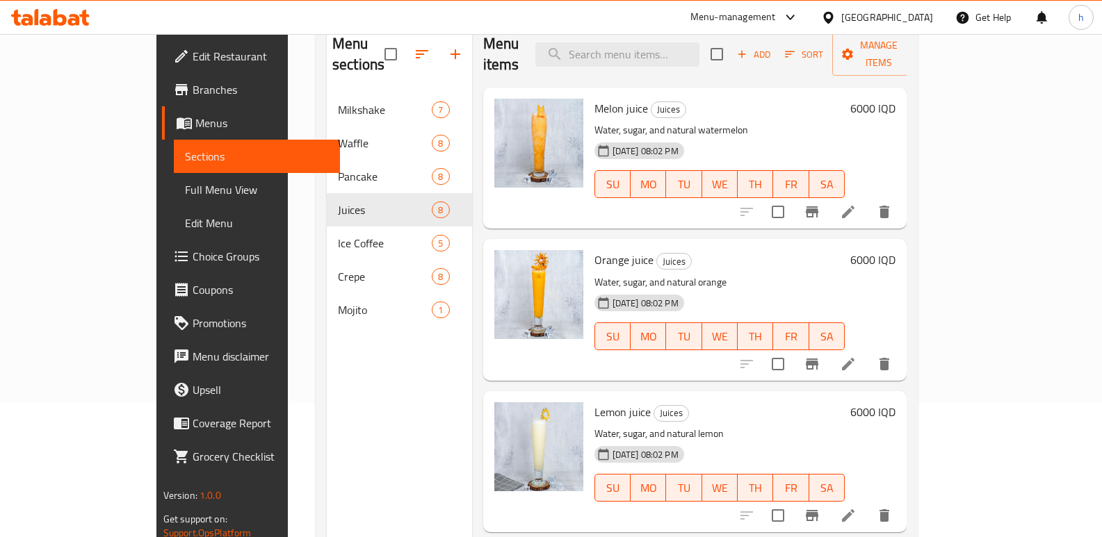
scroll to position [97, 0]
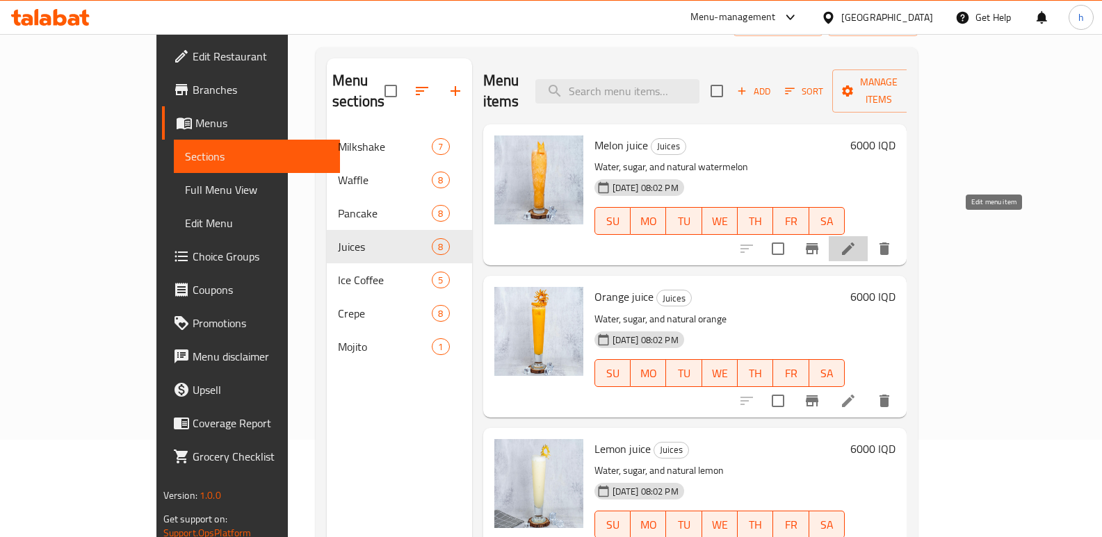
click at [856, 240] on icon at bounding box center [848, 248] width 17 height 17
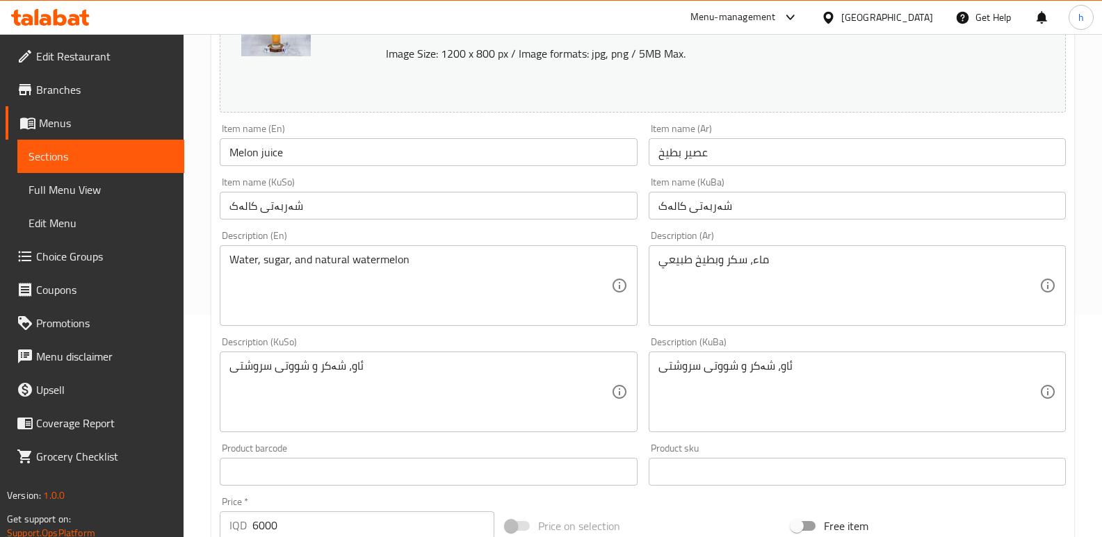
scroll to position [284, 0]
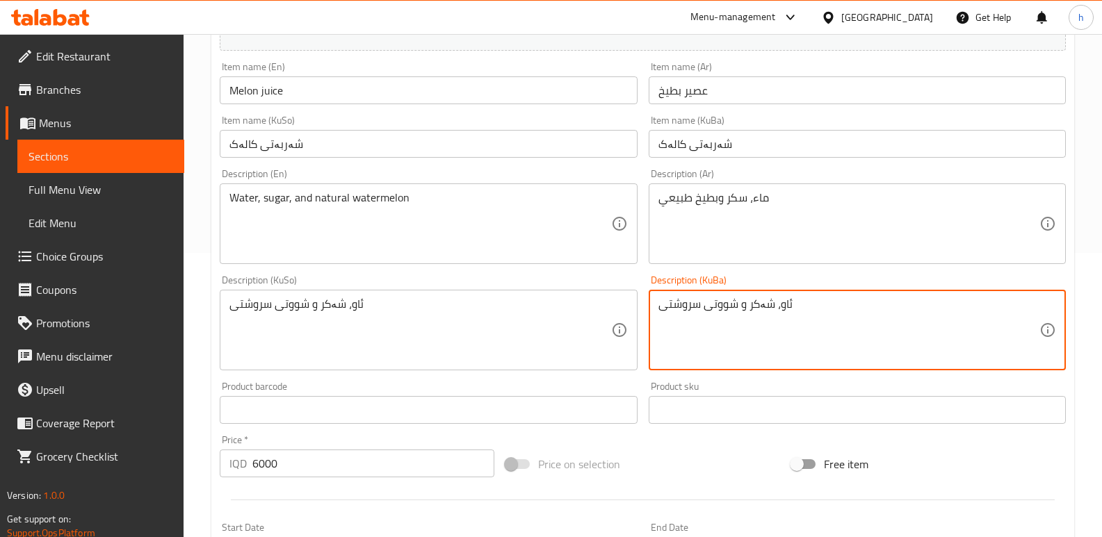
drag, startPoint x: 376, startPoint y: 195, endPoint x: 402, endPoint y: 232, distance: 45.9
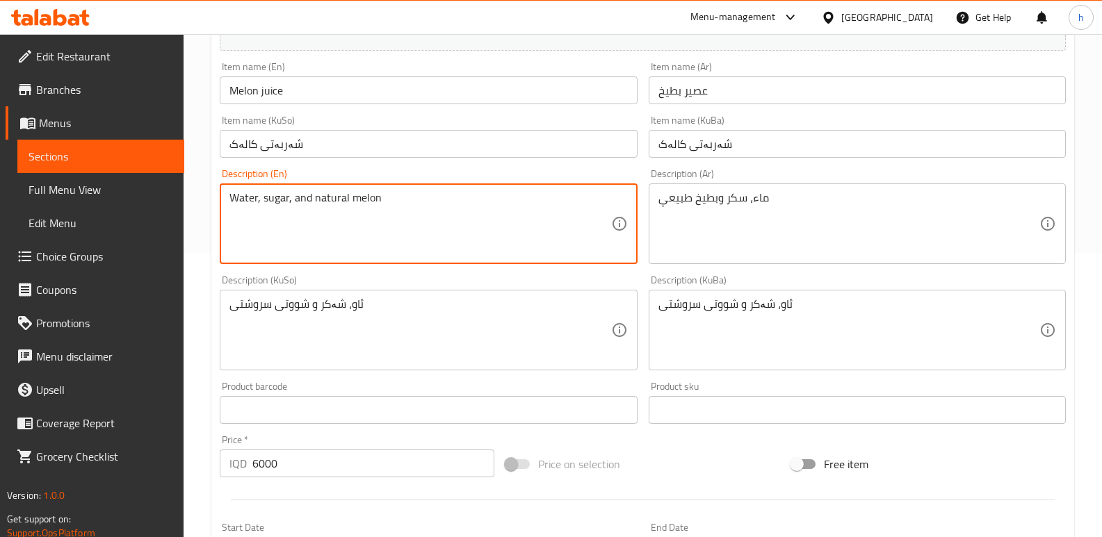
type textarea "Water, sugar, and natural melon"
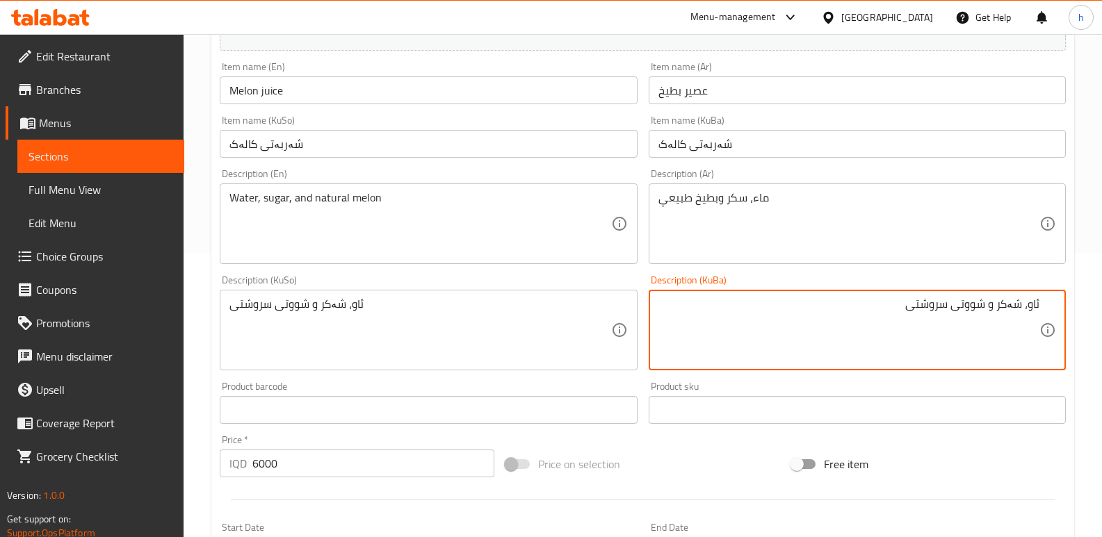
click at [974, 304] on textarea "ئاو، شەکر و شووتی سروشتی" at bounding box center [848, 330] width 381 height 66
type textarea "ئاو، شەکر و کالەکی سروشتی"
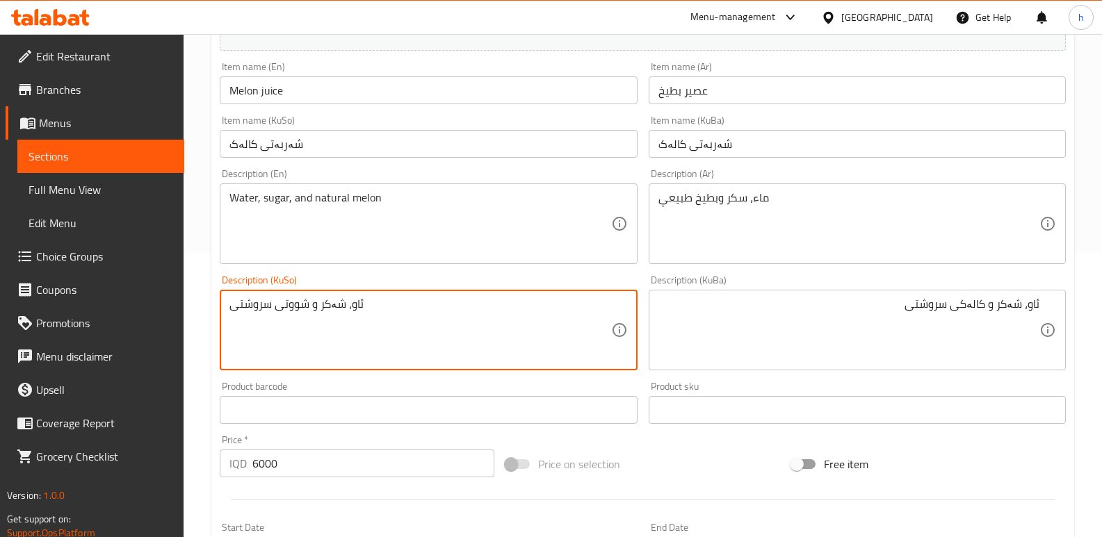
drag, startPoint x: 377, startPoint y: 314, endPoint x: 104, endPoint y: 313, distance: 273.9
paste textarea "کالەک"
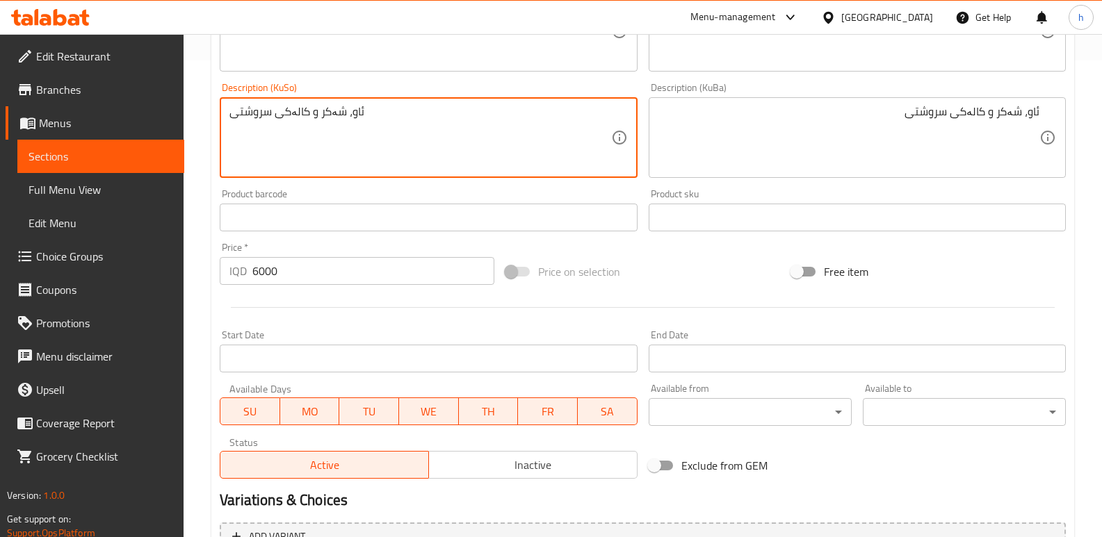
scroll to position [625, 0]
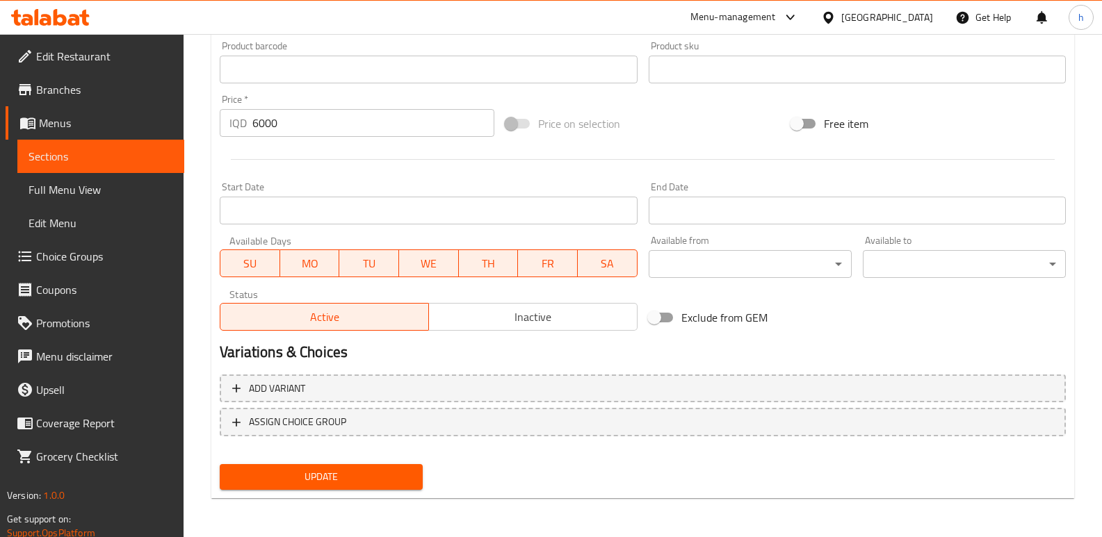
type textarea "ئاو، شەکر و کالەکی سروشتی"
click at [304, 480] on span "Update" at bounding box center [321, 476] width 181 height 17
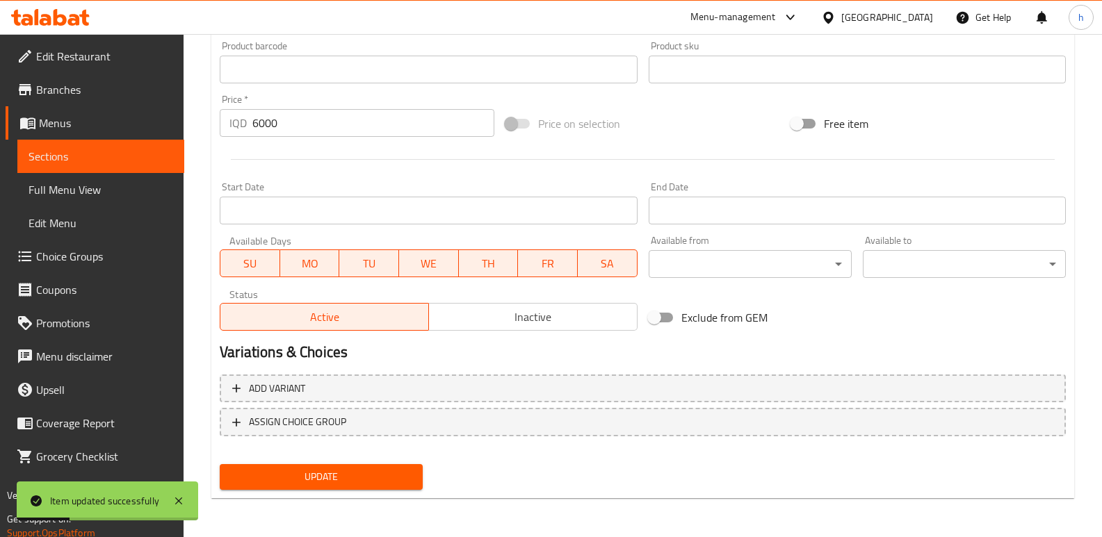
click at [101, 186] on span "Full Menu View" at bounding box center [100, 189] width 145 height 17
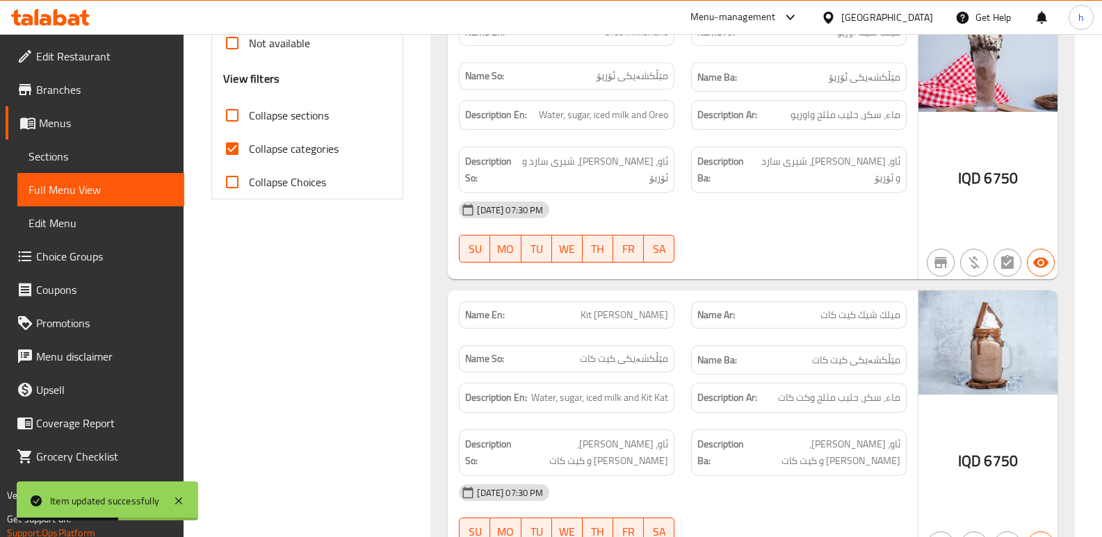
scroll to position [325, 0]
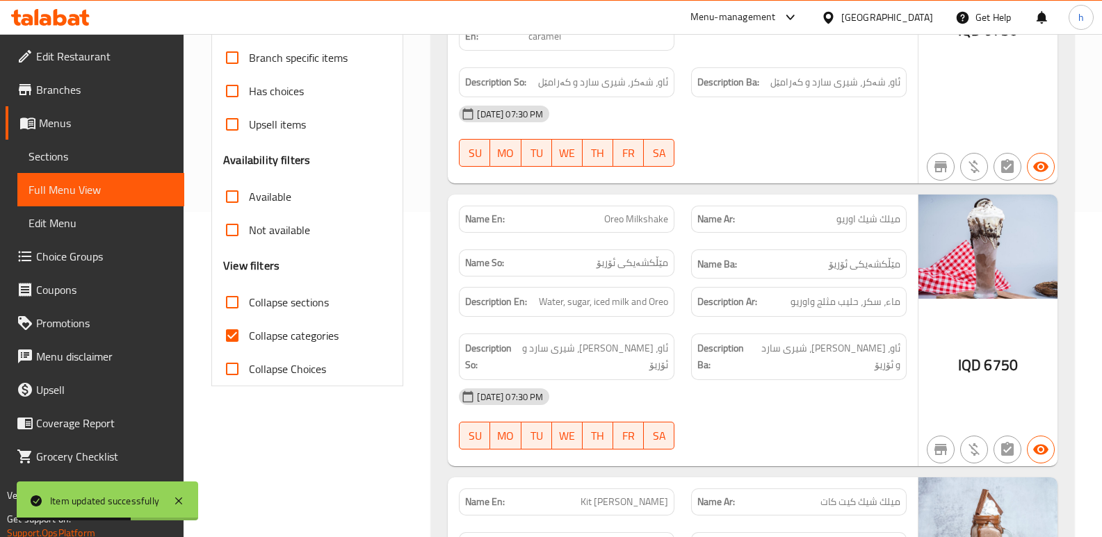
click at [234, 300] on input "Collapse sections" at bounding box center [231, 302] width 33 height 33
checkbox input "true"
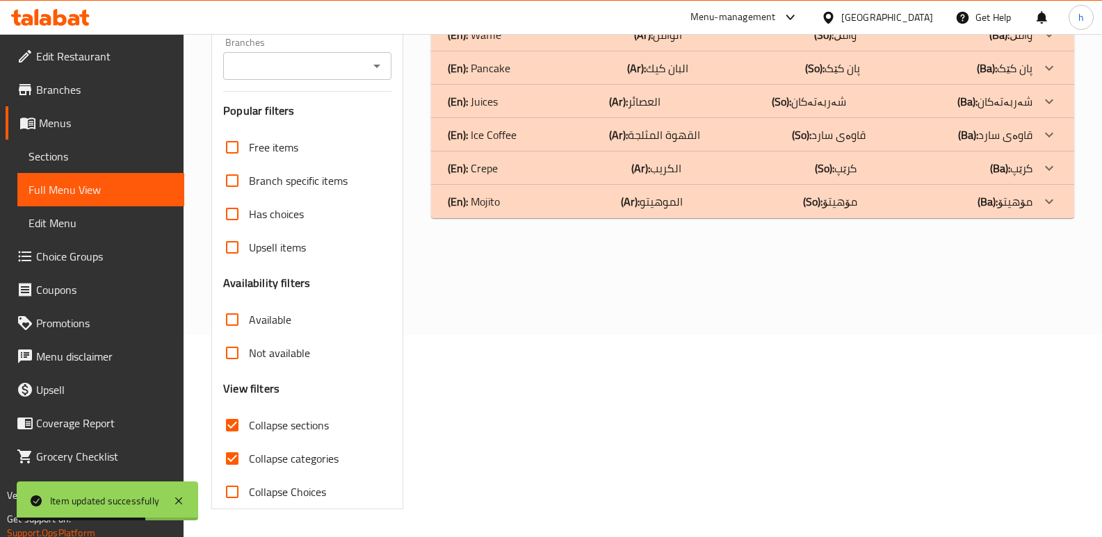
scroll to position [202, 0]
click at [233, 460] on input "Collapse categories" at bounding box center [231, 458] width 33 height 33
checkbox input "false"
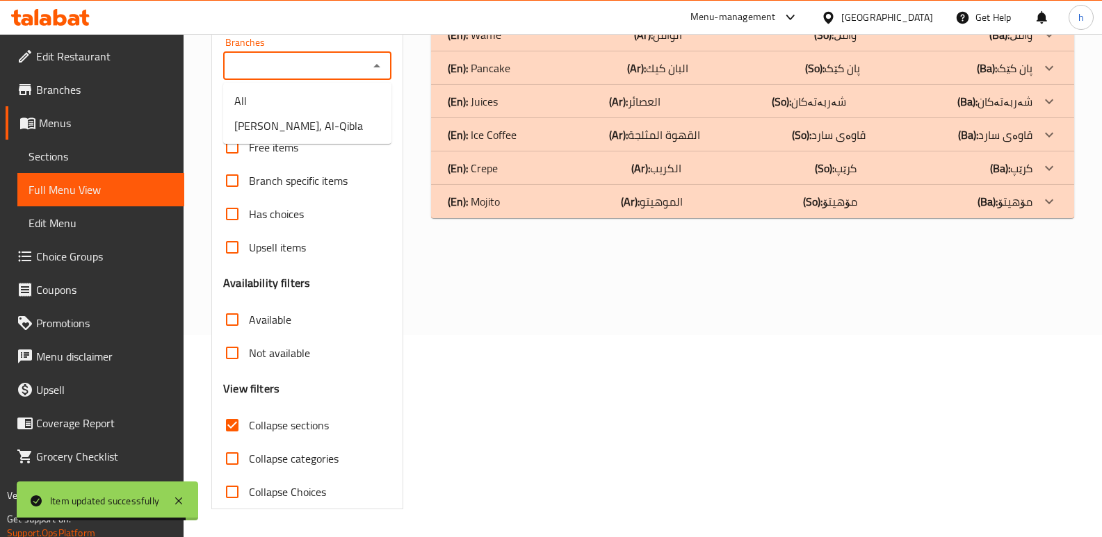
click at [303, 70] on input "Branches" at bounding box center [295, 65] width 137 height 19
click at [324, 128] on span "[PERSON_NAME], Al-Qibla" at bounding box center [298, 125] width 129 height 17
type input "[PERSON_NAME], Al-Qibla"
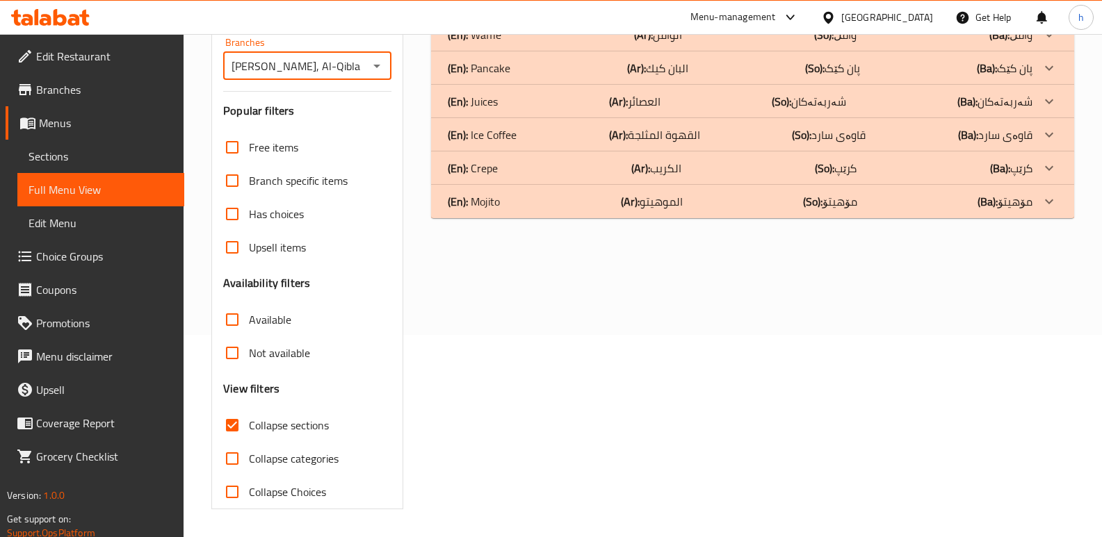
click at [570, 167] on div "(En): Crepe (Ar): الكريب (So): کرێپ (Ba): کرێپ" at bounding box center [740, 168] width 585 height 17
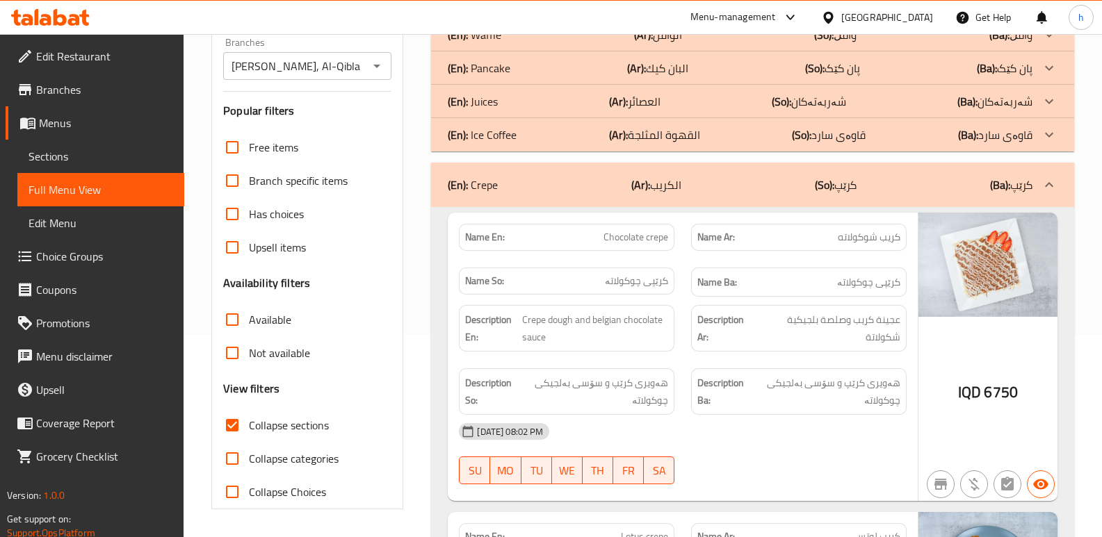
click at [582, 100] on div "(En): Juices (Ar): العصائر (So): شەربەتەکان (Ba): شەربەتەکان" at bounding box center [740, 101] width 585 height 17
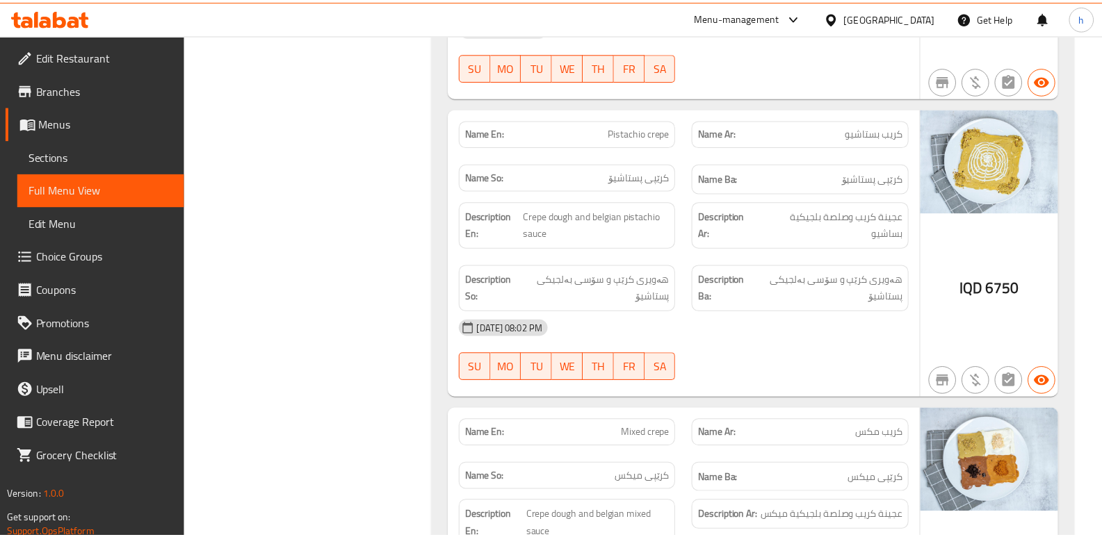
scroll to position [4599, 0]
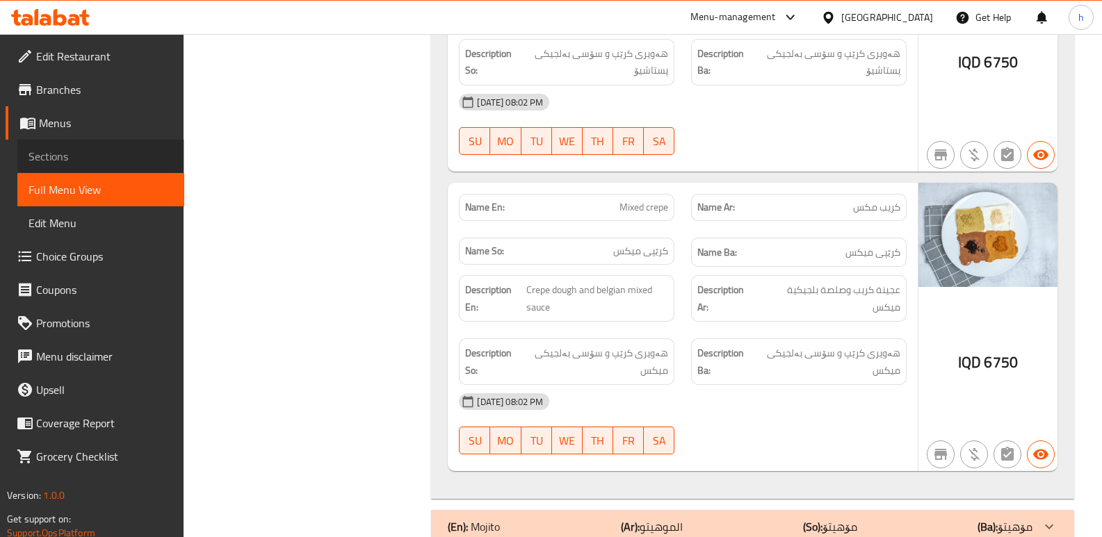
click at [98, 169] on link "Sections" at bounding box center [100, 156] width 167 height 33
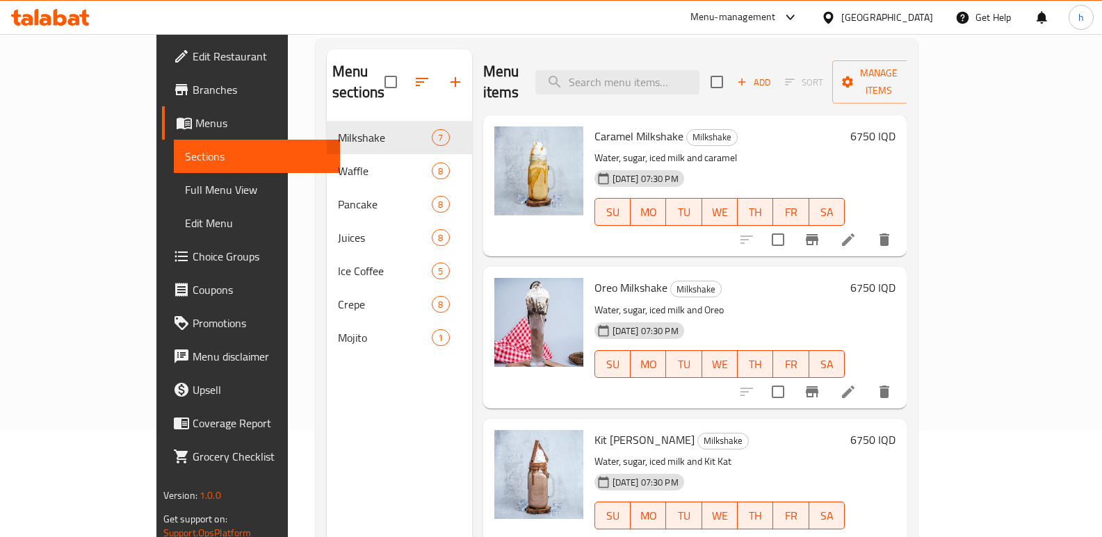
scroll to position [105, 0]
